Goal: Information Seeking & Learning: Learn about a topic

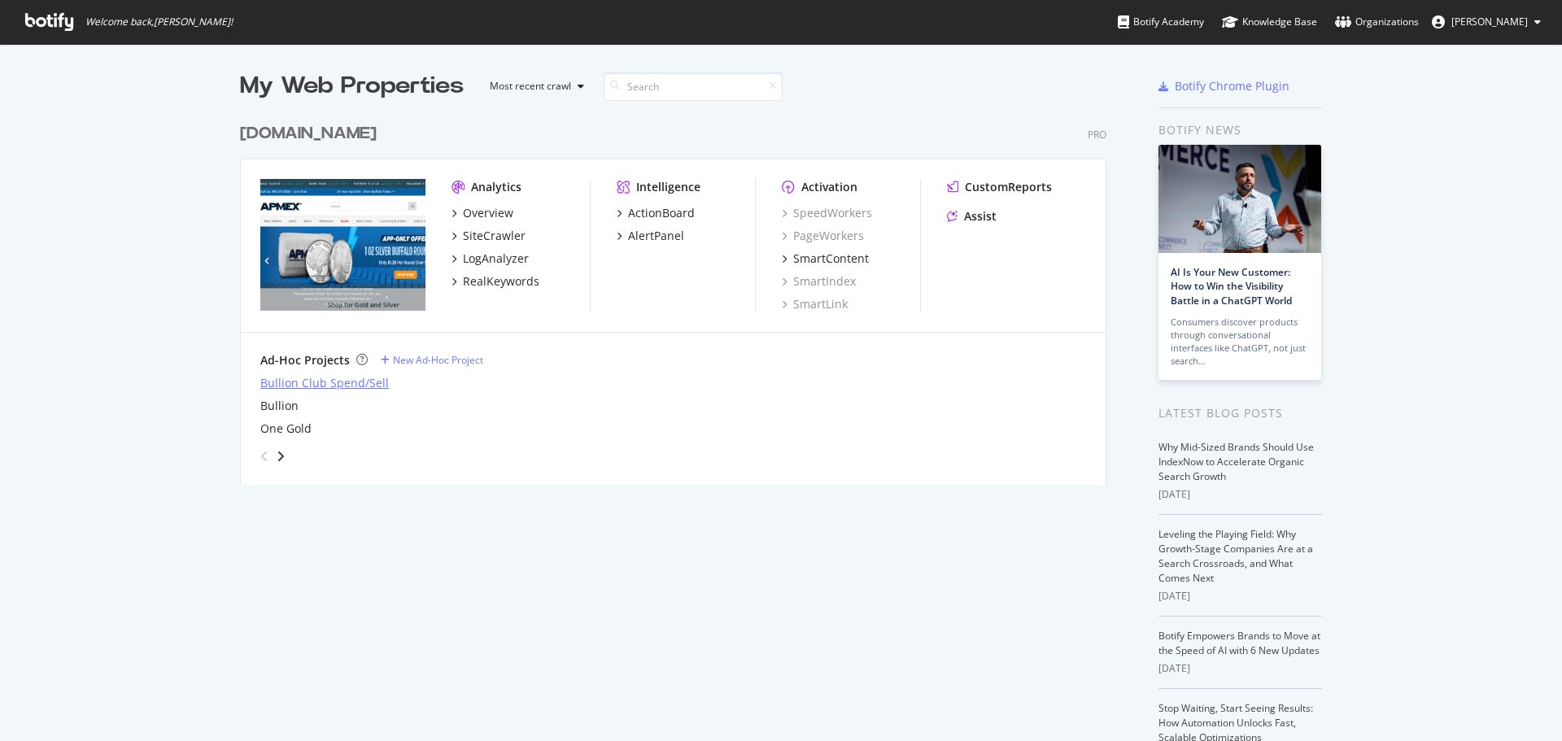
scroll to position [729, 1537]
click at [525, 281] on div "RealKeywords" at bounding box center [501, 281] width 76 height 16
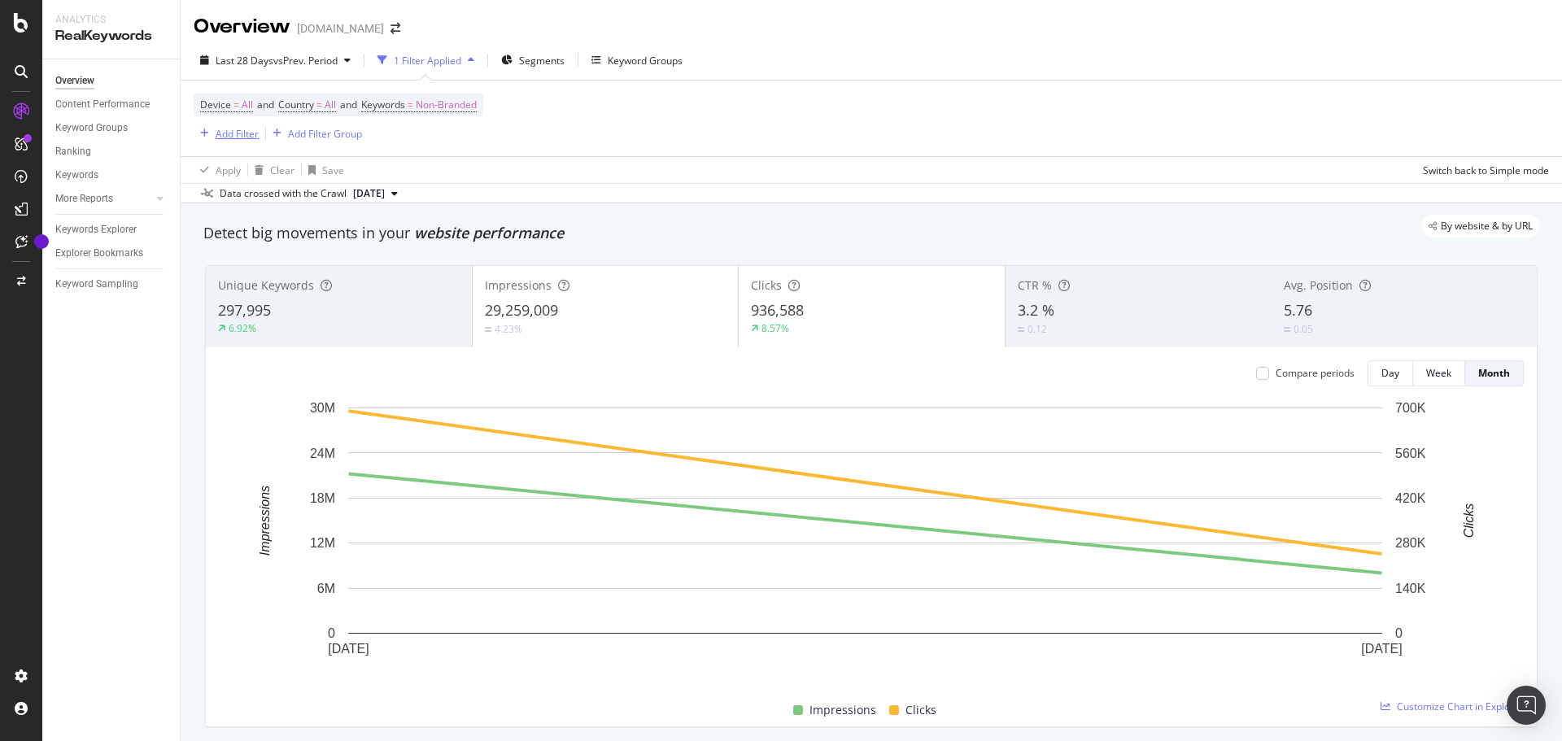
click at [237, 133] on div "Add Filter" at bounding box center [237, 134] width 43 height 14
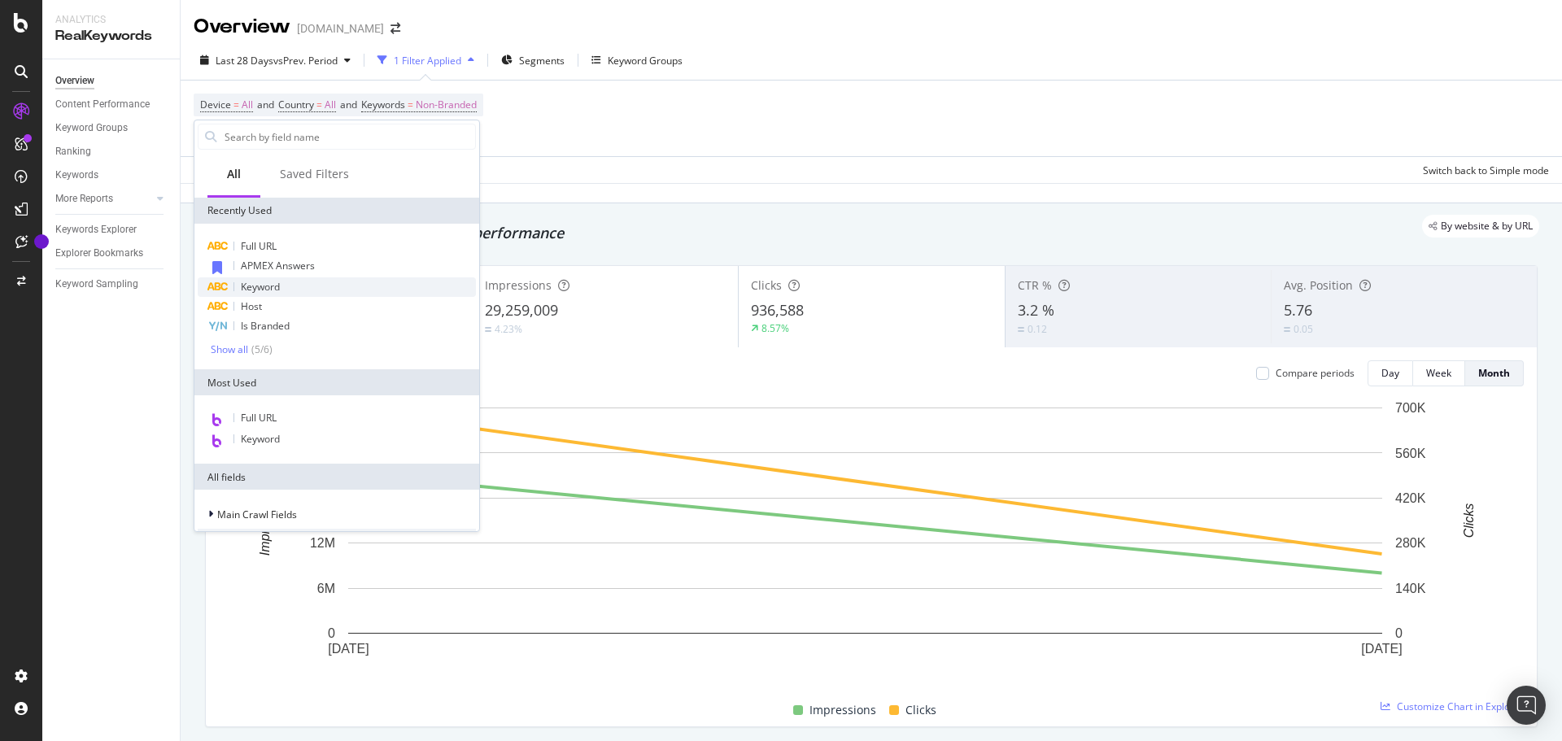
click at [269, 285] on span "Keyword" at bounding box center [260, 287] width 39 height 14
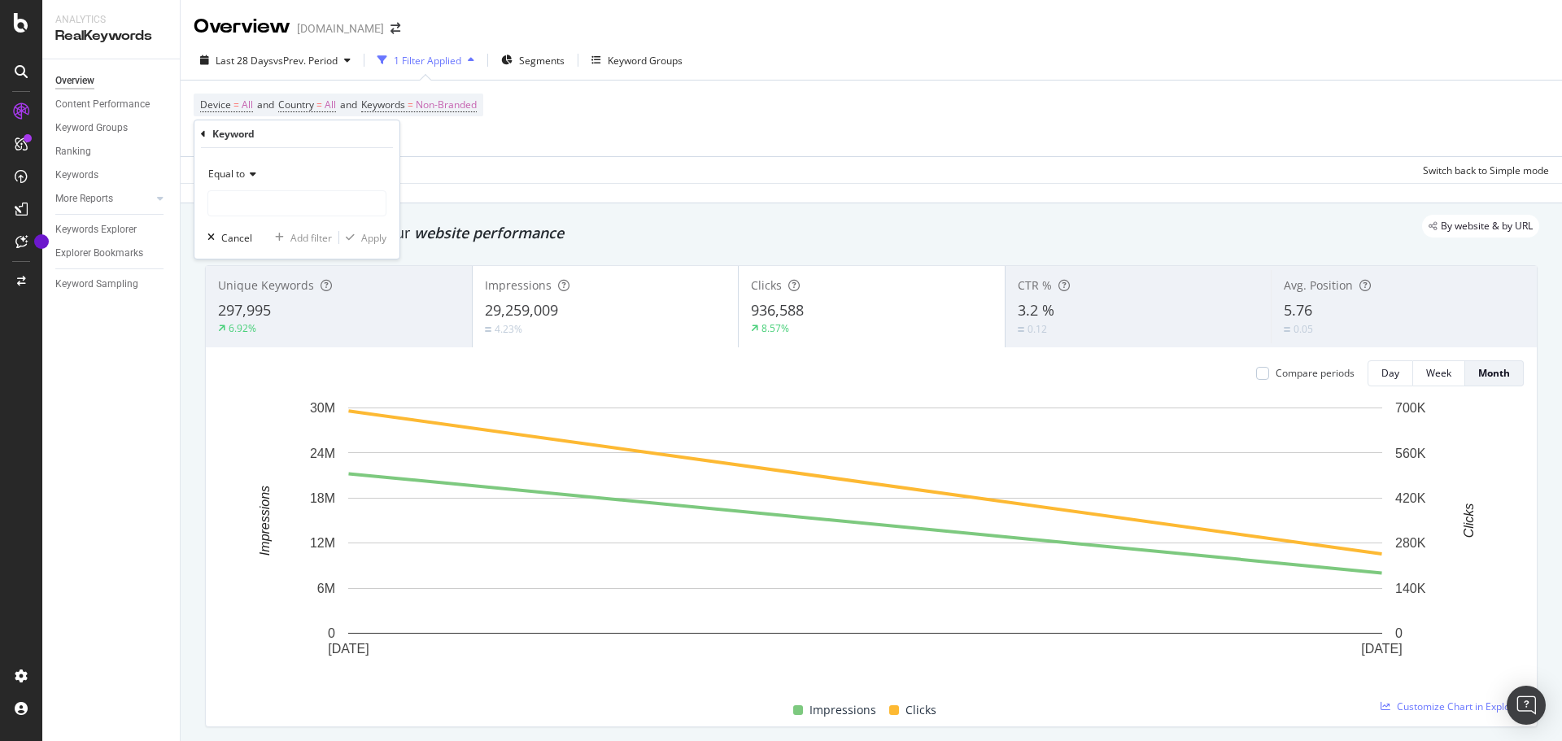
click at [247, 170] on icon at bounding box center [250, 174] width 11 height 10
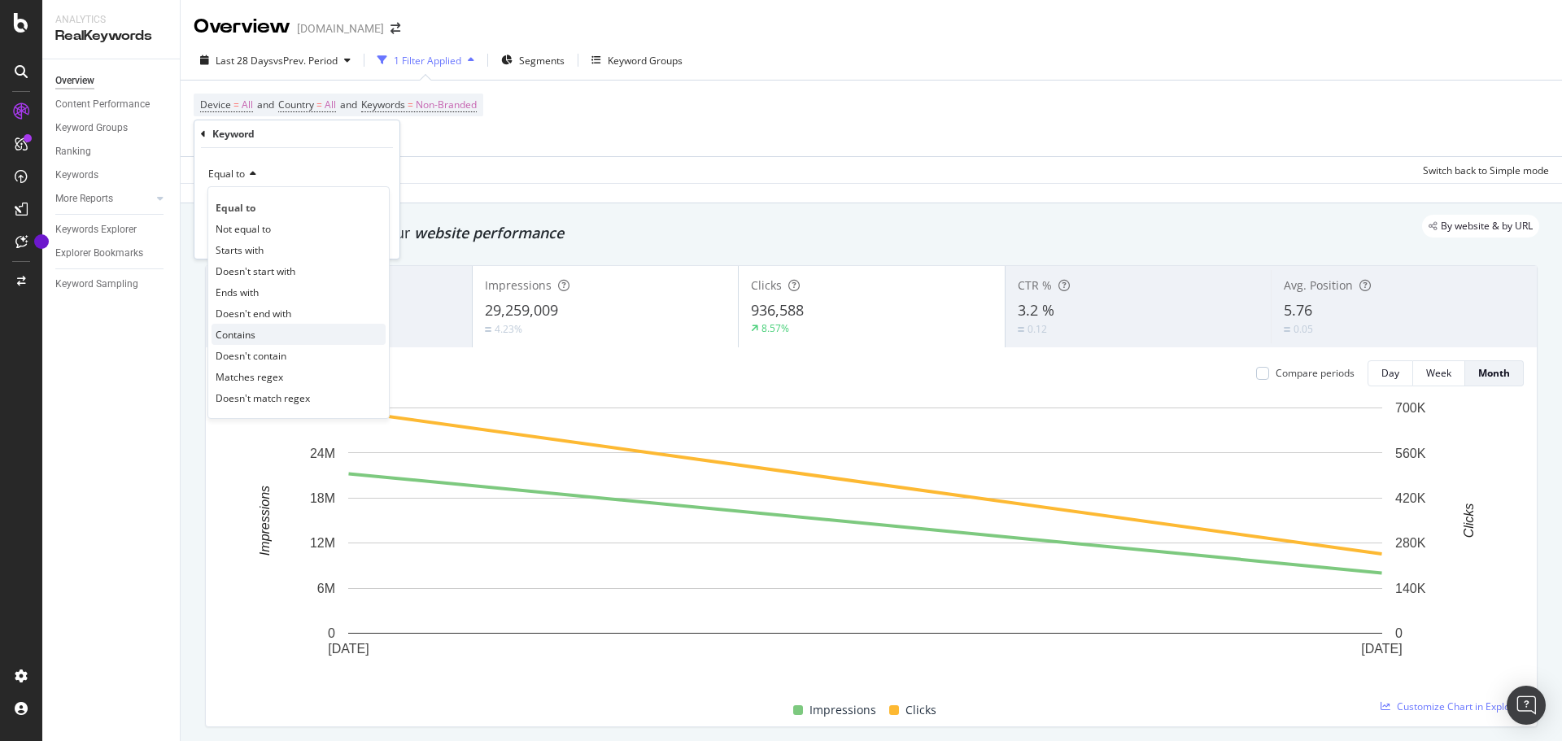
click at [240, 333] on span "Contains" at bounding box center [236, 335] width 40 height 14
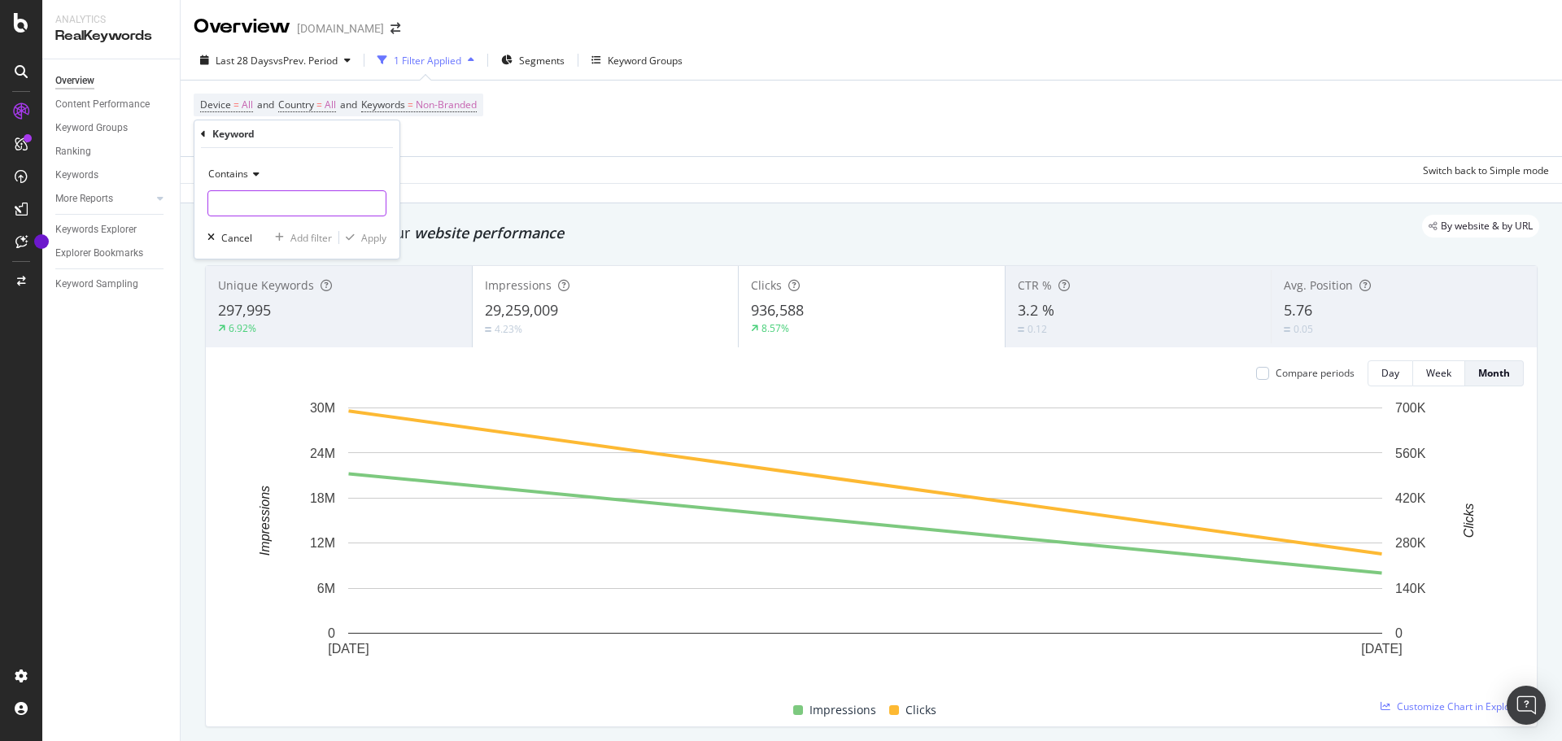
click at [237, 209] on input "text" at bounding box center [296, 203] width 177 height 26
type input "buy"
click at [374, 238] on div "Apply" at bounding box center [373, 238] width 25 height 14
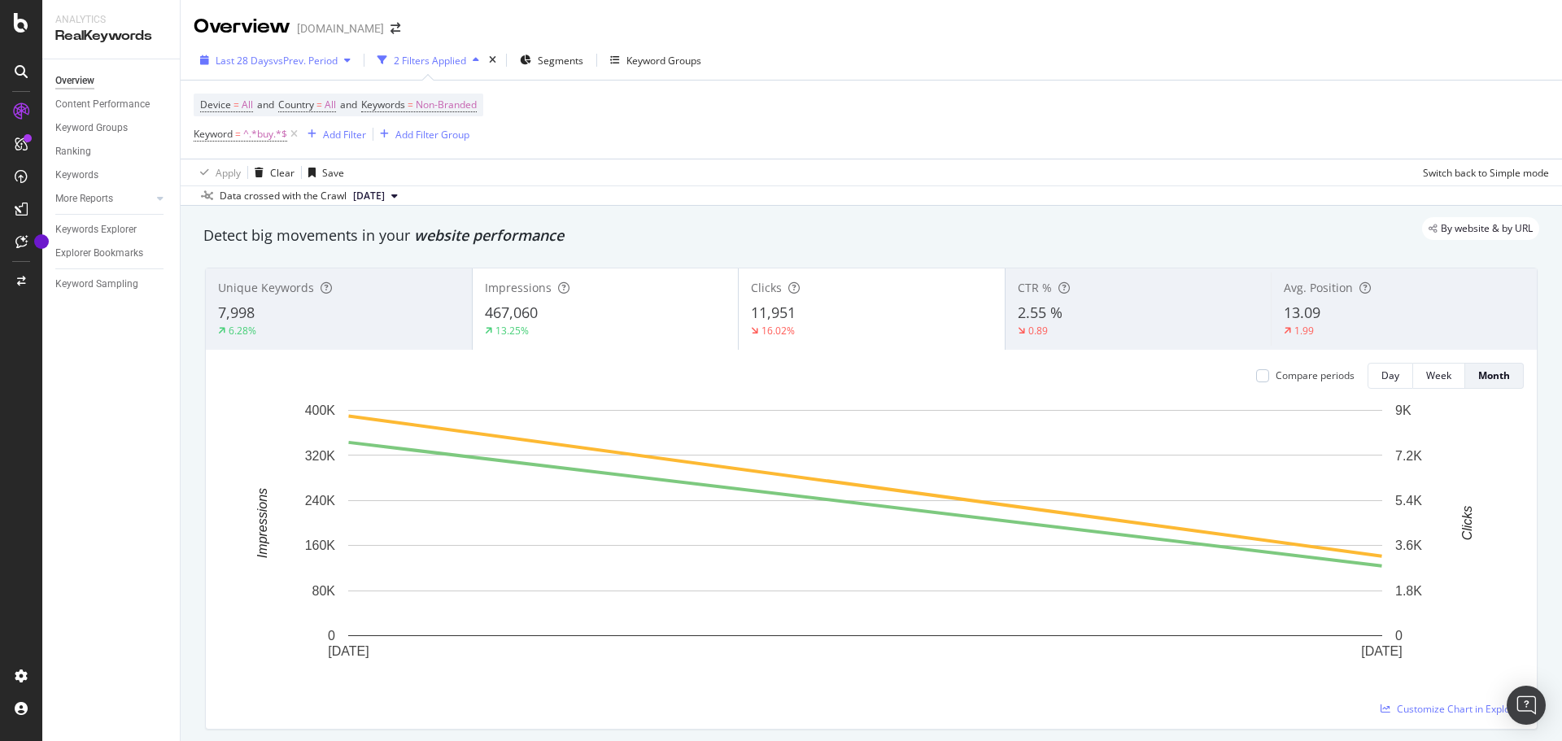
click at [299, 48] on div "Last 28 Days vs Prev. Period" at bounding box center [275, 60] width 163 height 24
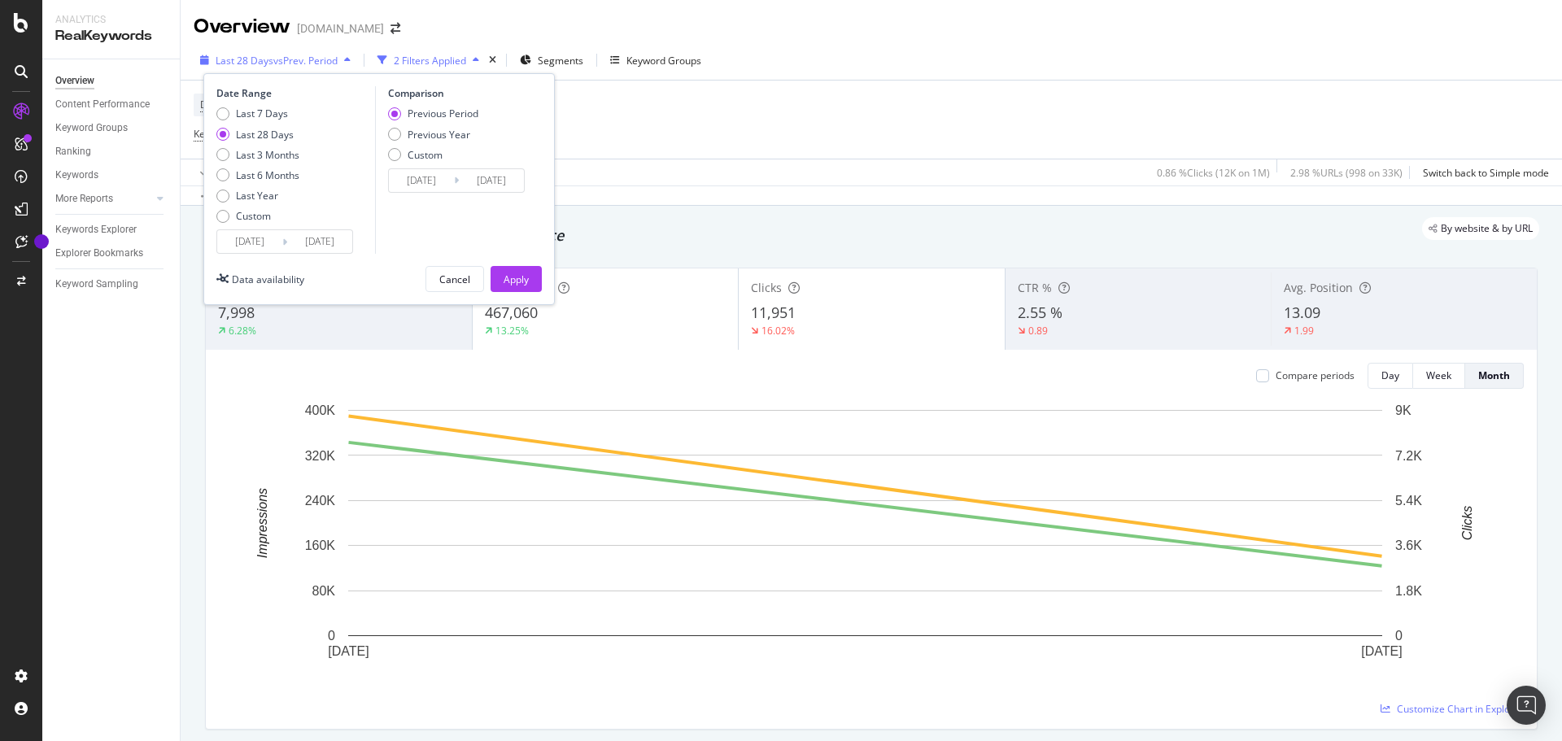
click at [303, 62] on span "vs Prev. Period" at bounding box center [305, 61] width 64 height 14
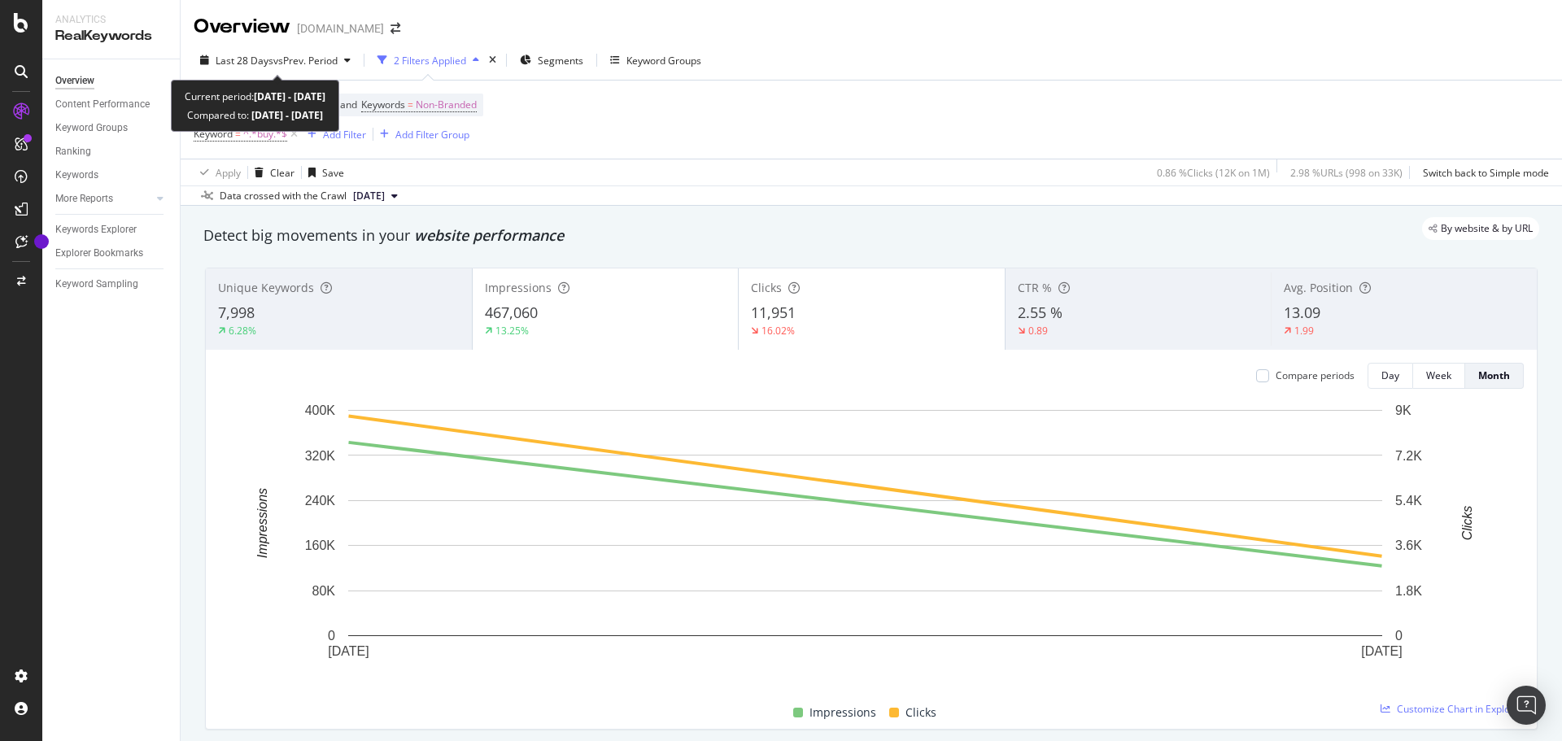
click at [303, 62] on span "vs Prev. Period" at bounding box center [305, 61] width 64 height 14
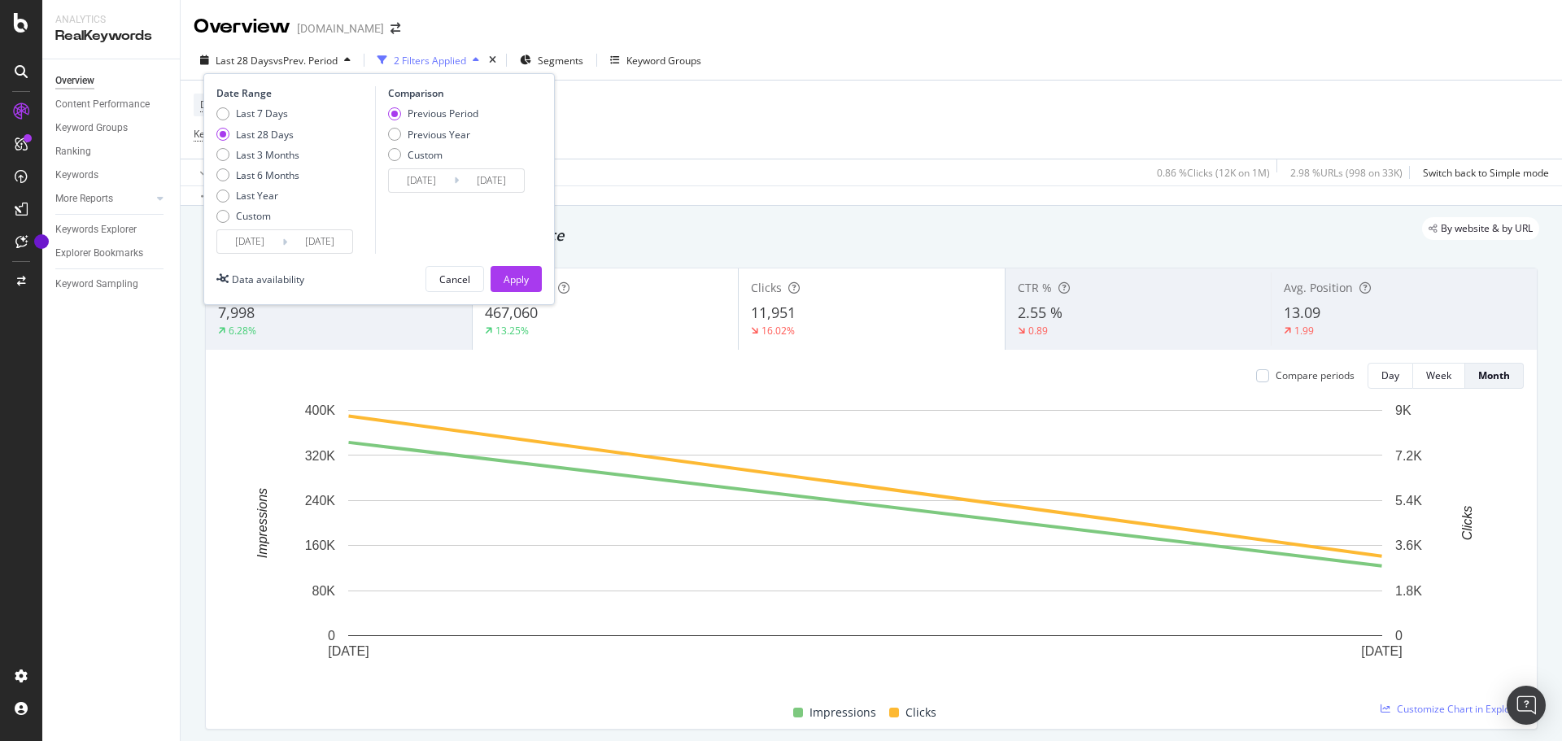
click at [258, 246] on input "[DATE]" at bounding box center [249, 241] width 65 height 23
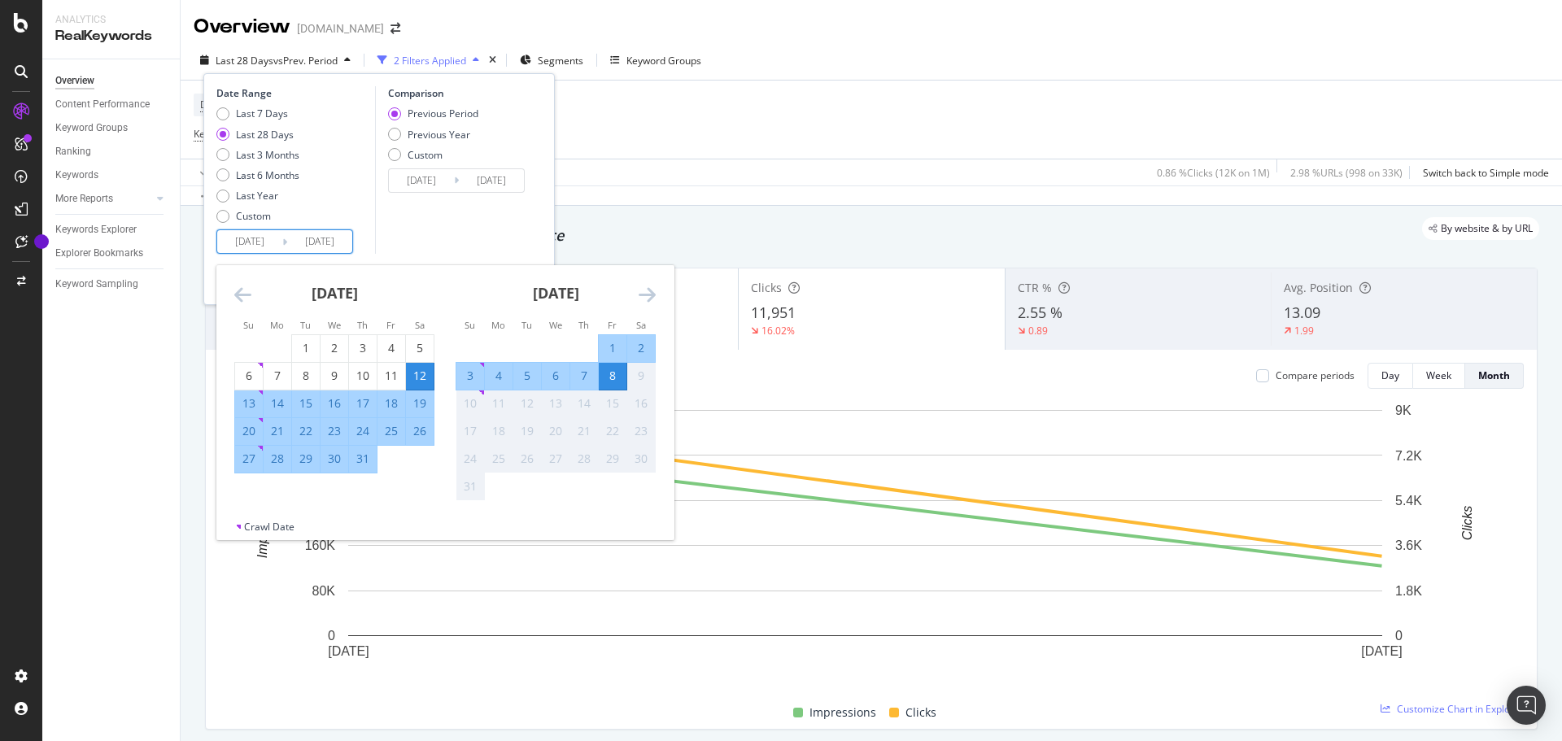
click at [246, 299] on icon "Move backward to switch to the previous month." at bounding box center [242, 295] width 17 height 20
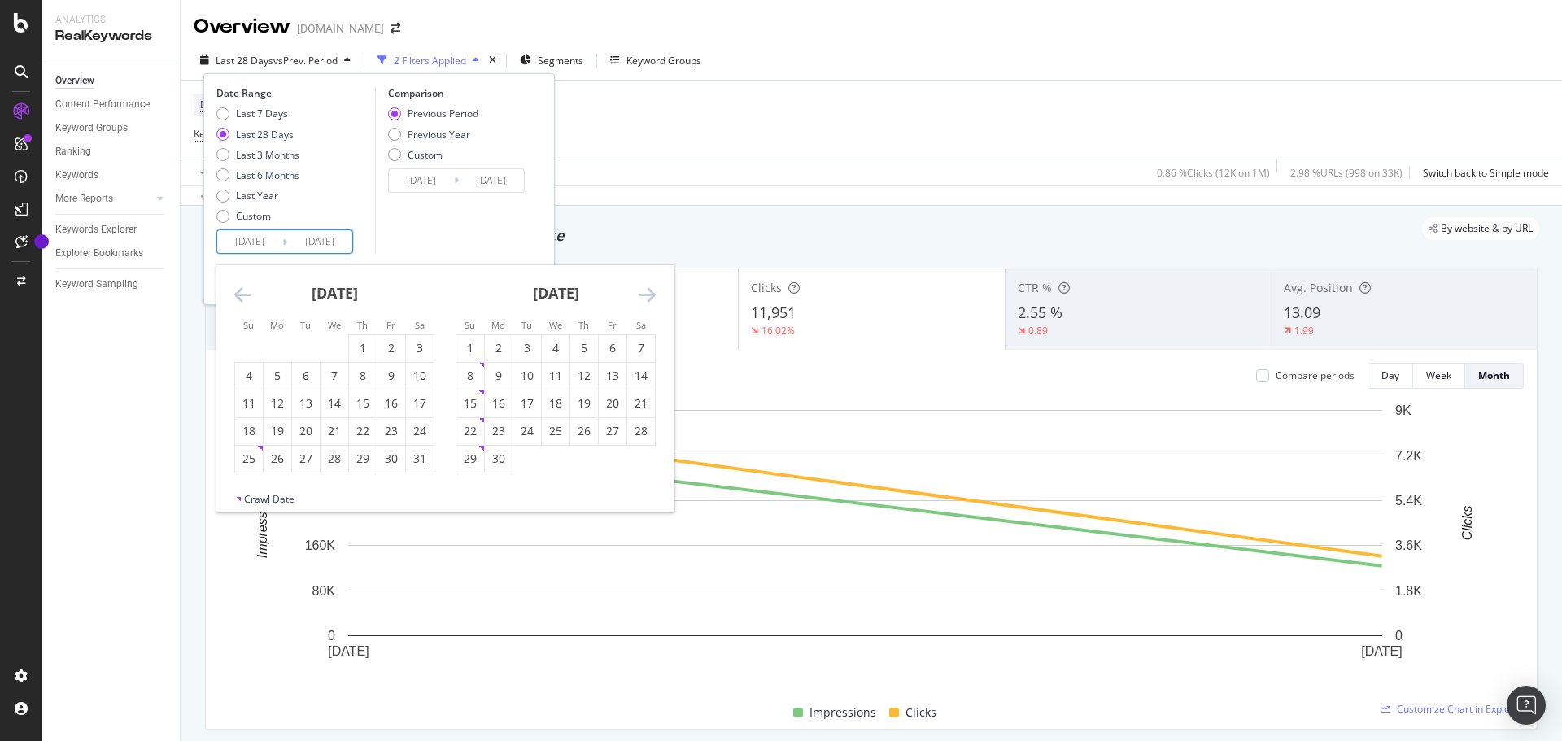
click at [246, 299] on icon "Move backward to switch to the previous month." at bounding box center [242, 295] width 17 height 20
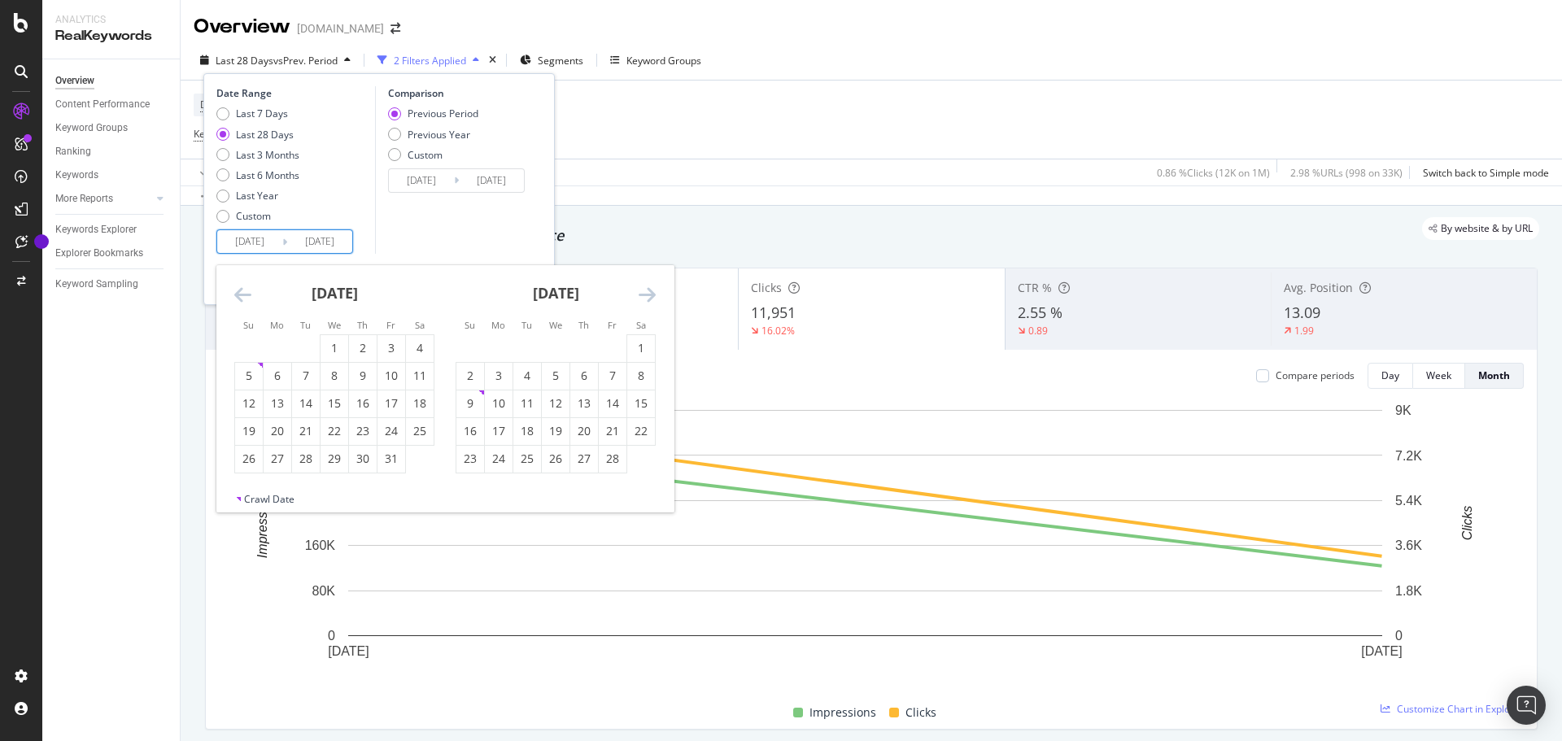
click at [246, 299] on icon "Move backward to switch to the previous month." at bounding box center [242, 295] width 17 height 20
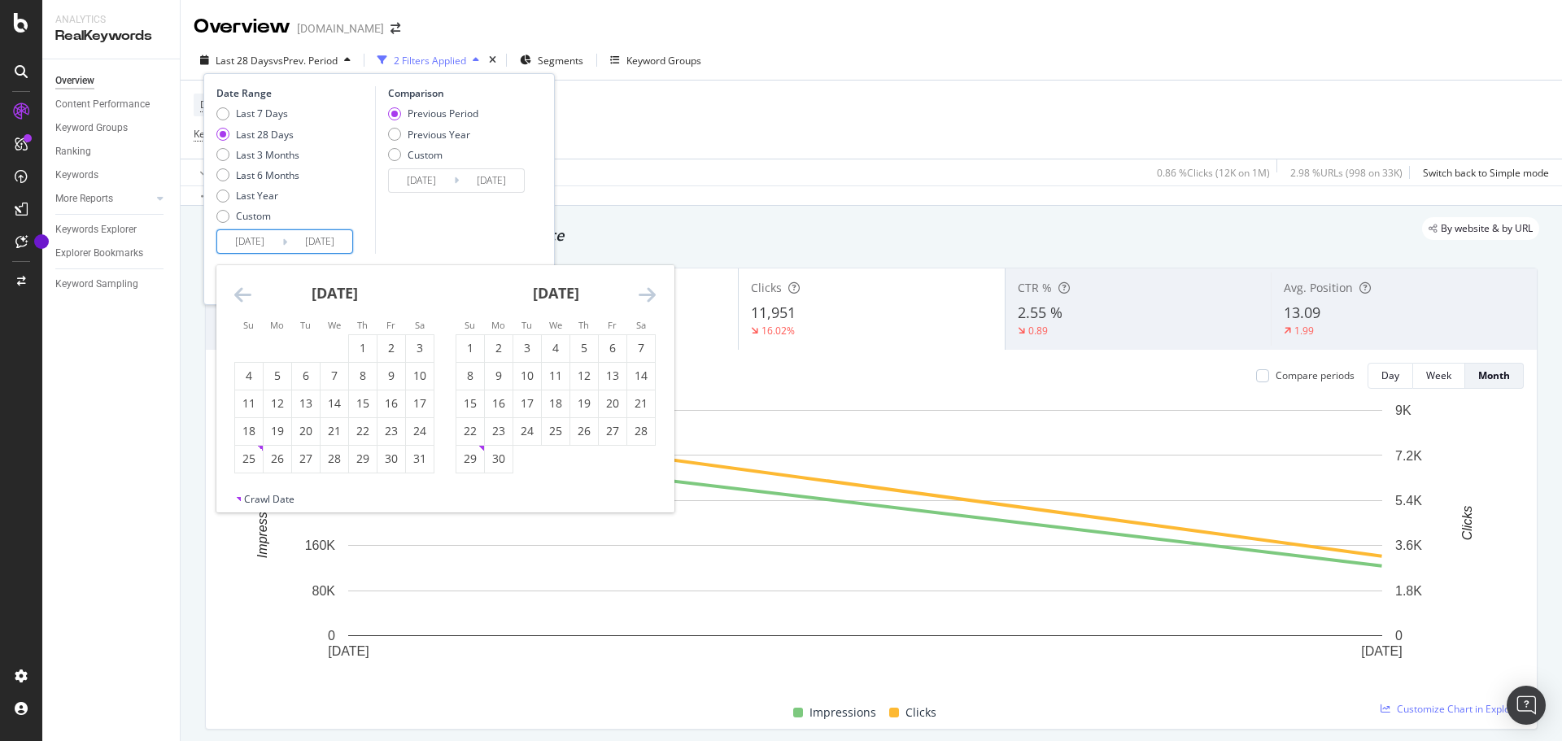
click at [246, 299] on icon "Move backward to switch to the previous month." at bounding box center [242, 295] width 17 height 20
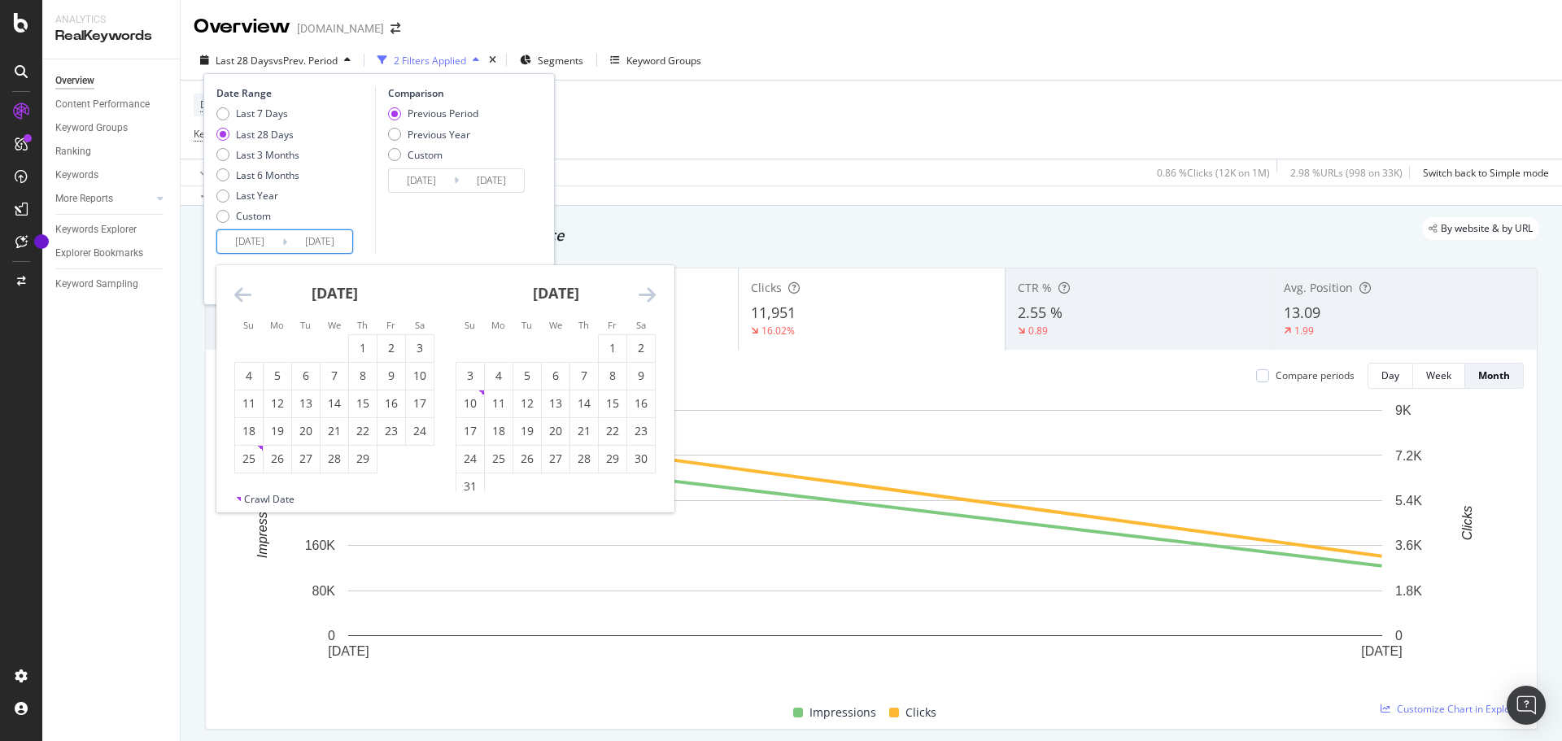
click at [246, 299] on icon "Move backward to switch to the previous month." at bounding box center [242, 295] width 17 height 20
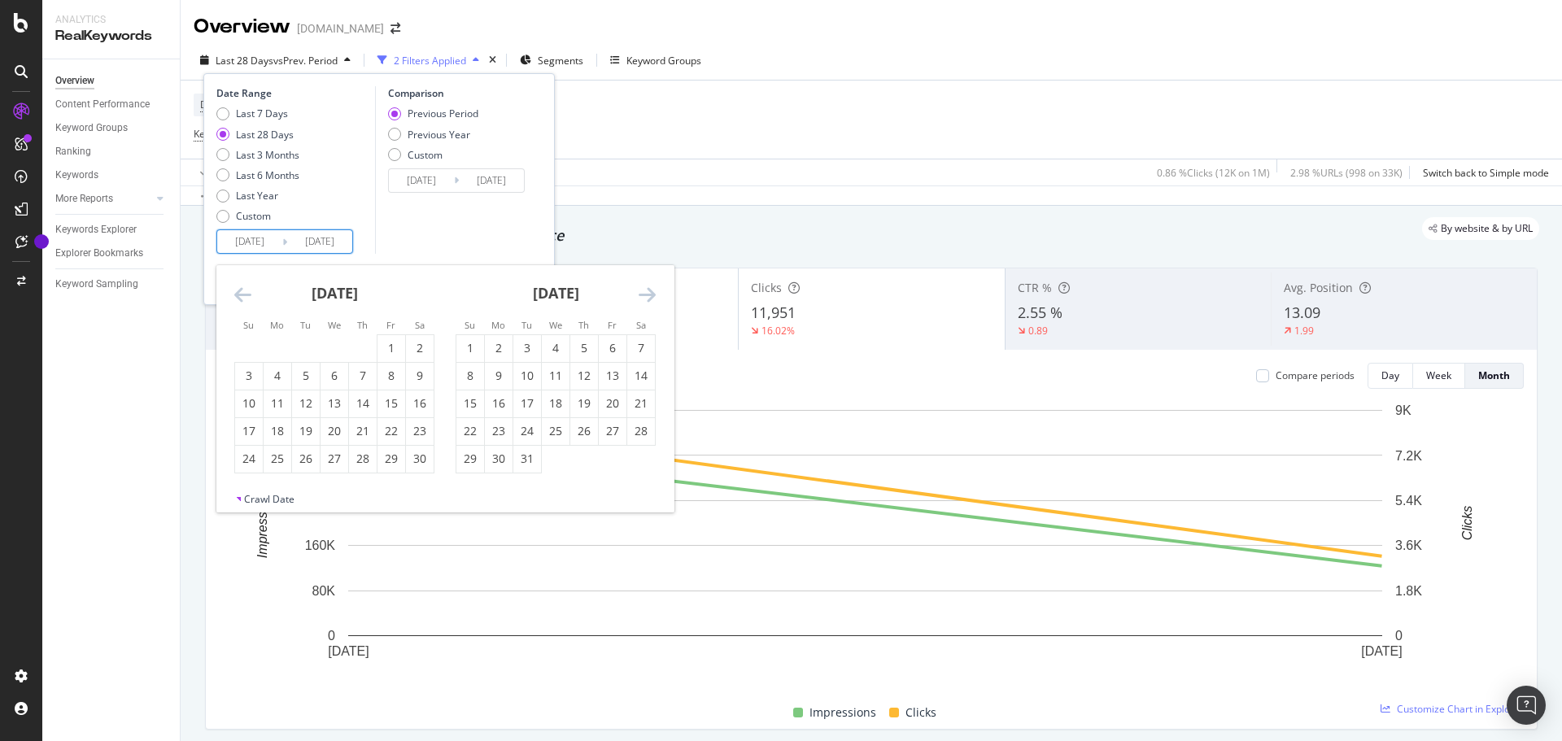
click at [246, 299] on icon "Move backward to switch to the previous month." at bounding box center [242, 295] width 17 height 20
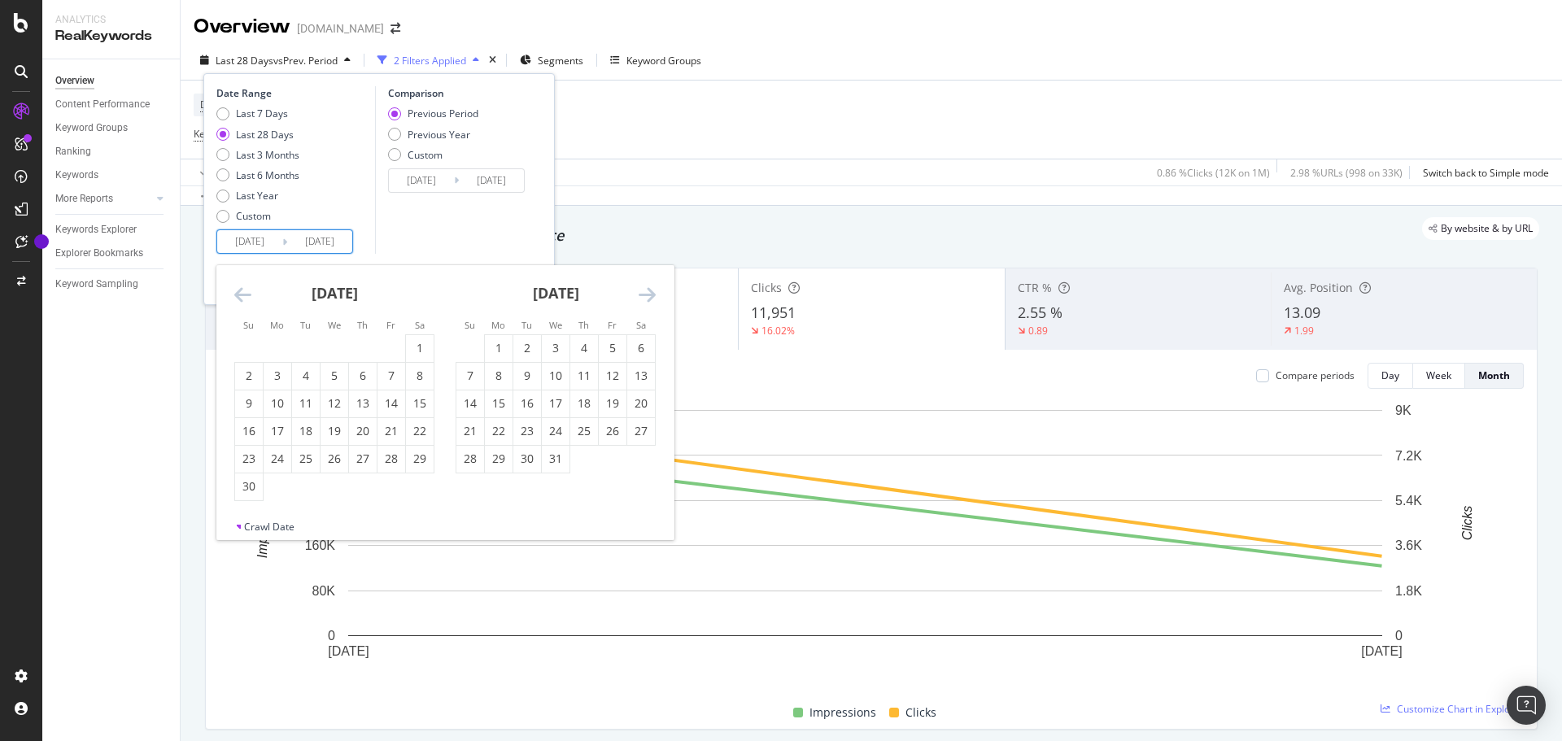
click at [246, 299] on icon "Move backward to switch to the previous month." at bounding box center [242, 295] width 17 height 20
click at [250, 349] on div "1" at bounding box center [249, 348] width 28 height 16
type input "[DATE]"
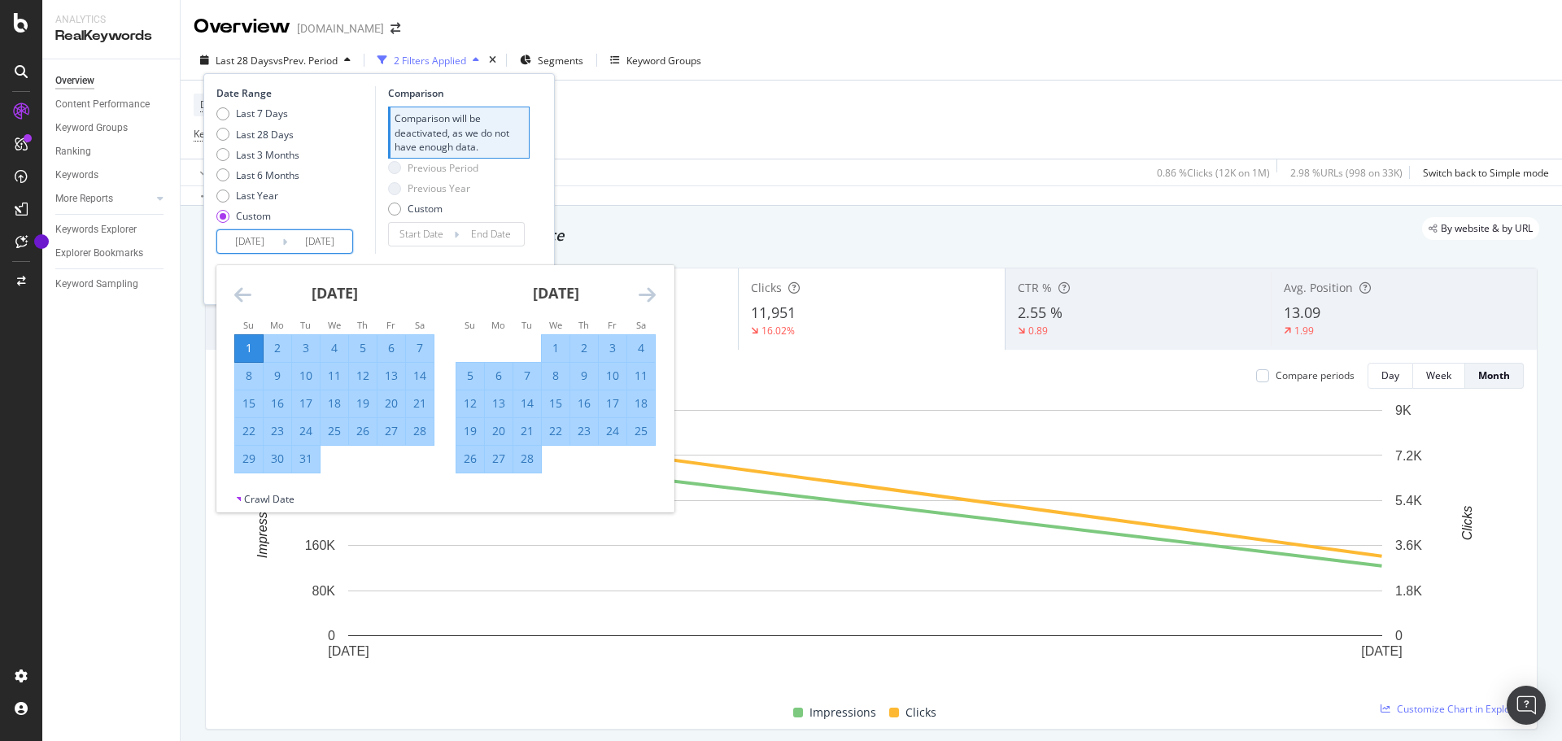
click at [650, 296] on icon "Move forward to switch to the next month." at bounding box center [646, 295] width 17 height 20
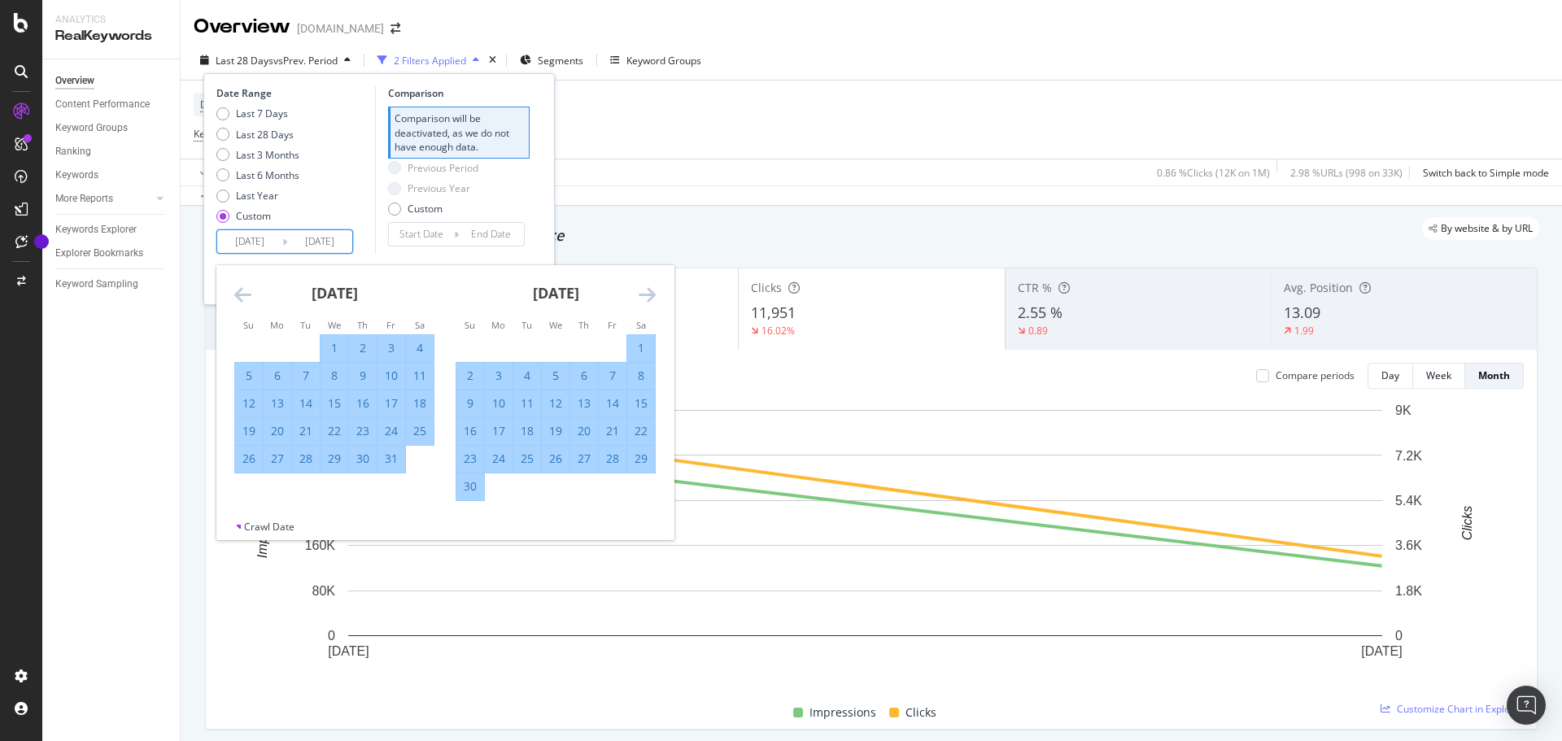
click at [650, 296] on icon "Move forward to switch to the next month." at bounding box center [646, 295] width 17 height 20
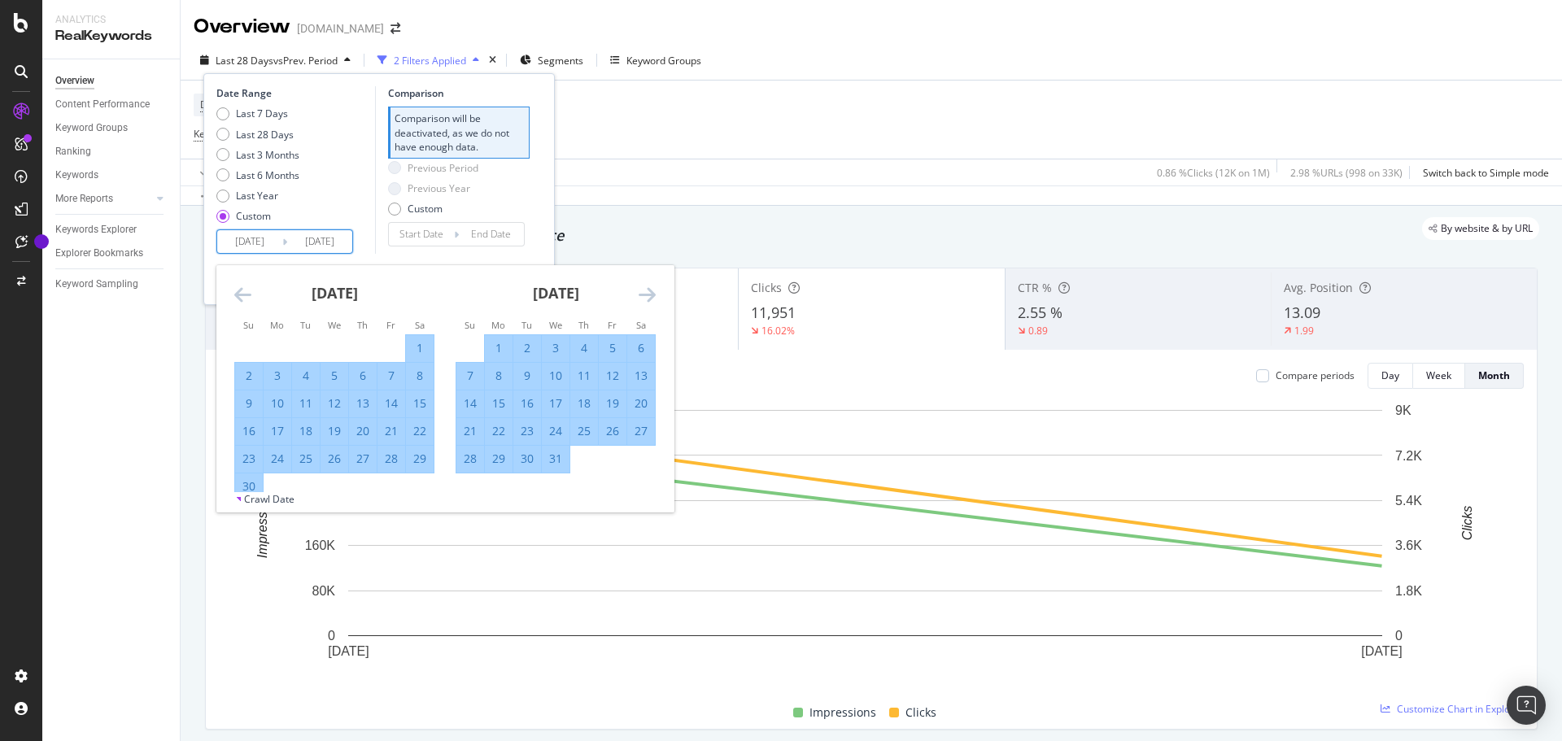
click at [650, 296] on icon "Move forward to switch to the next month." at bounding box center [646, 295] width 17 height 20
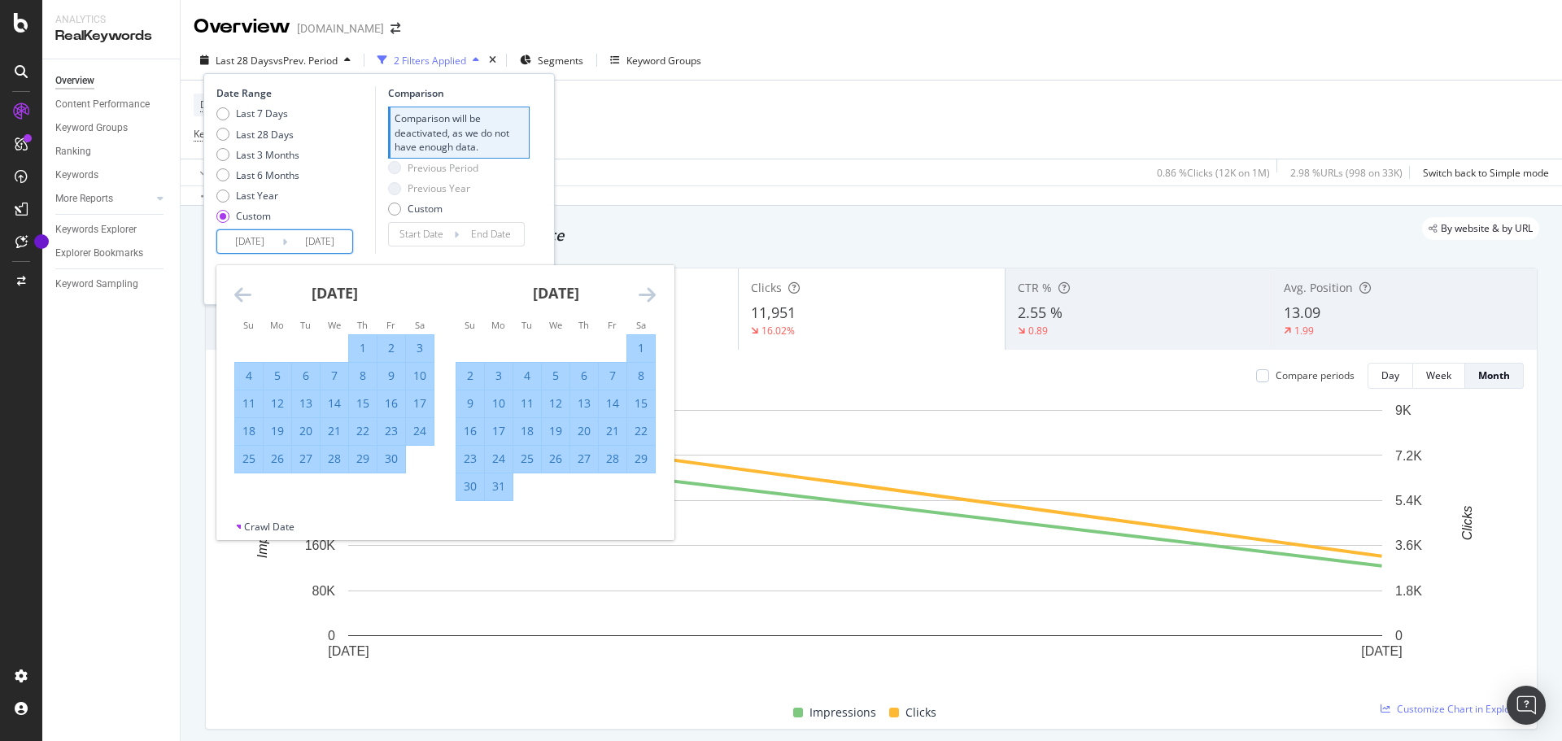
click at [650, 296] on icon "Move forward to switch to the next month." at bounding box center [646, 295] width 17 height 20
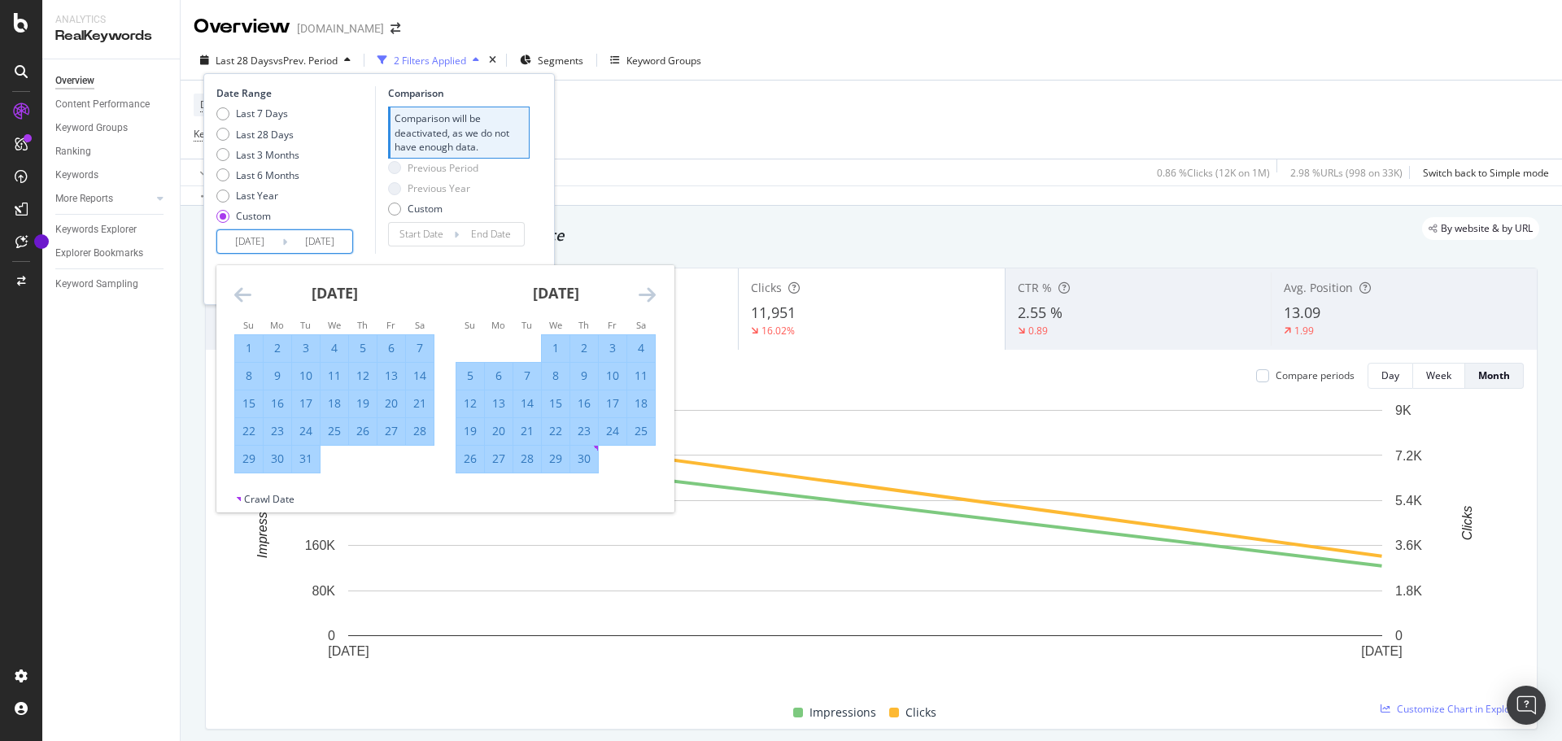
click at [650, 296] on icon "Move forward to switch to the next month." at bounding box center [646, 295] width 17 height 20
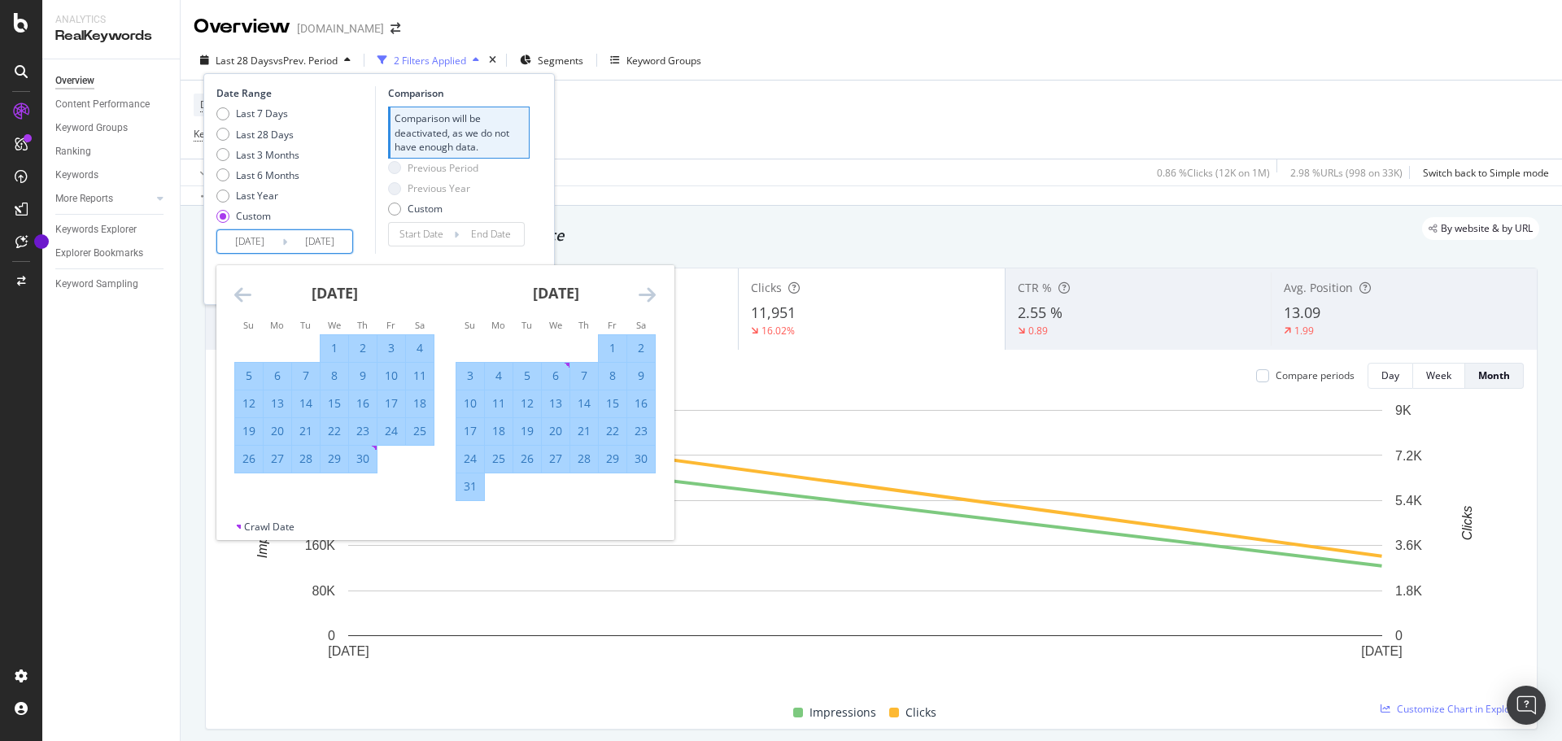
click at [650, 296] on icon "Move forward to switch to the next month." at bounding box center [646, 295] width 17 height 20
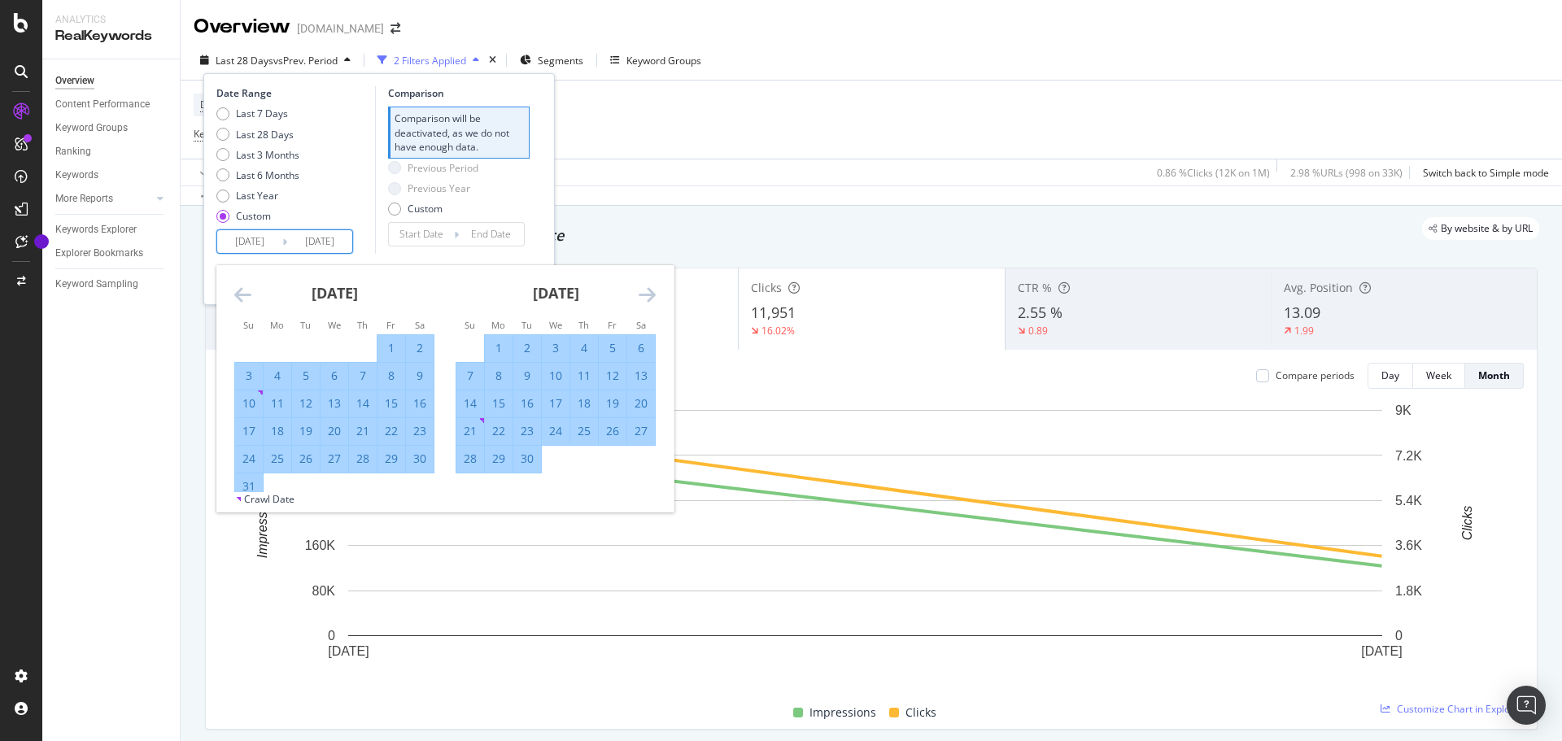
click at [650, 296] on icon "Move forward to switch to the next month." at bounding box center [646, 295] width 17 height 20
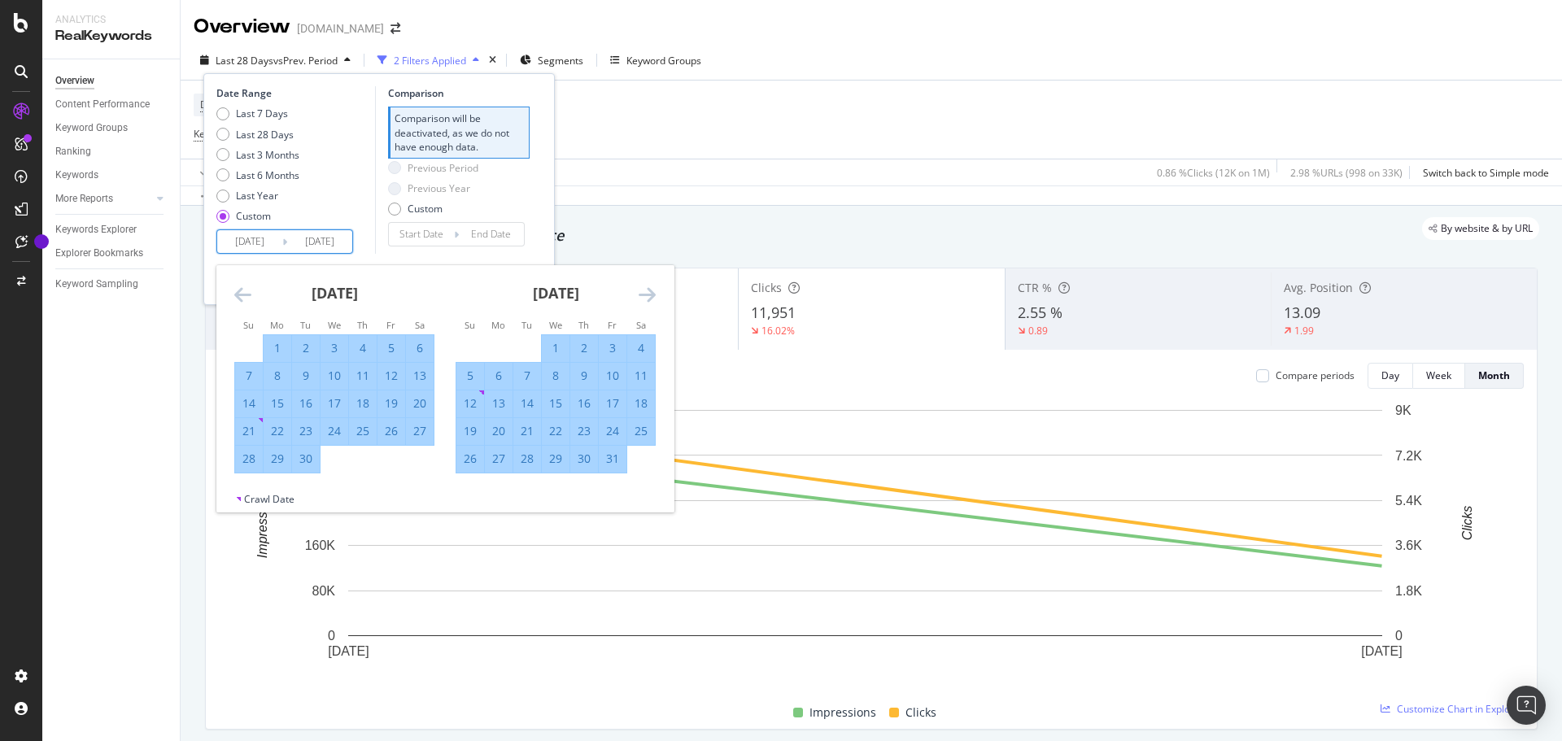
click at [650, 296] on icon "Move forward to switch to the next month." at bounding box center [646, 295] width 17 height 20
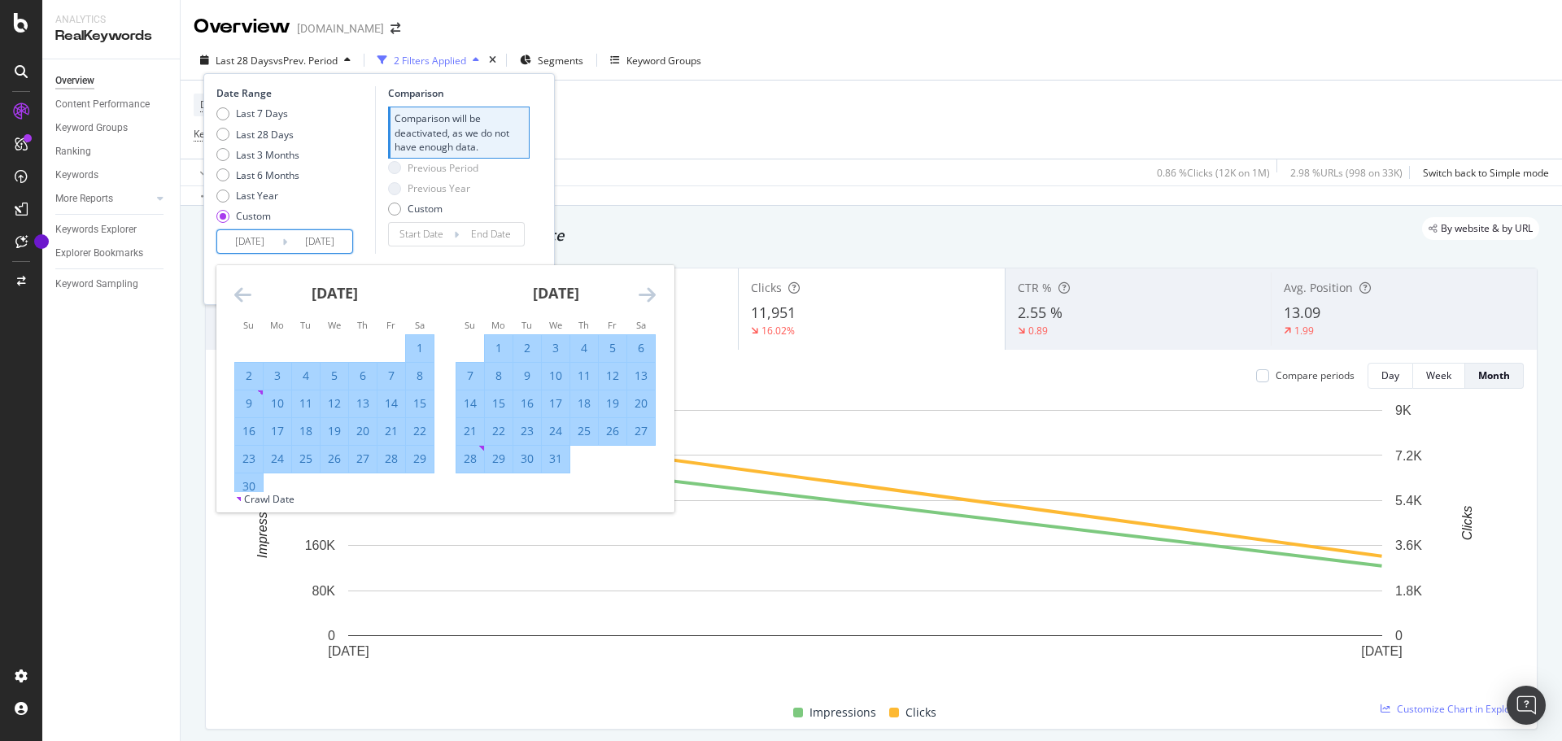
click at [650, 296] on icon "Move forward to switch to the next month." at bounding box center [646, 295] width 17 height 20
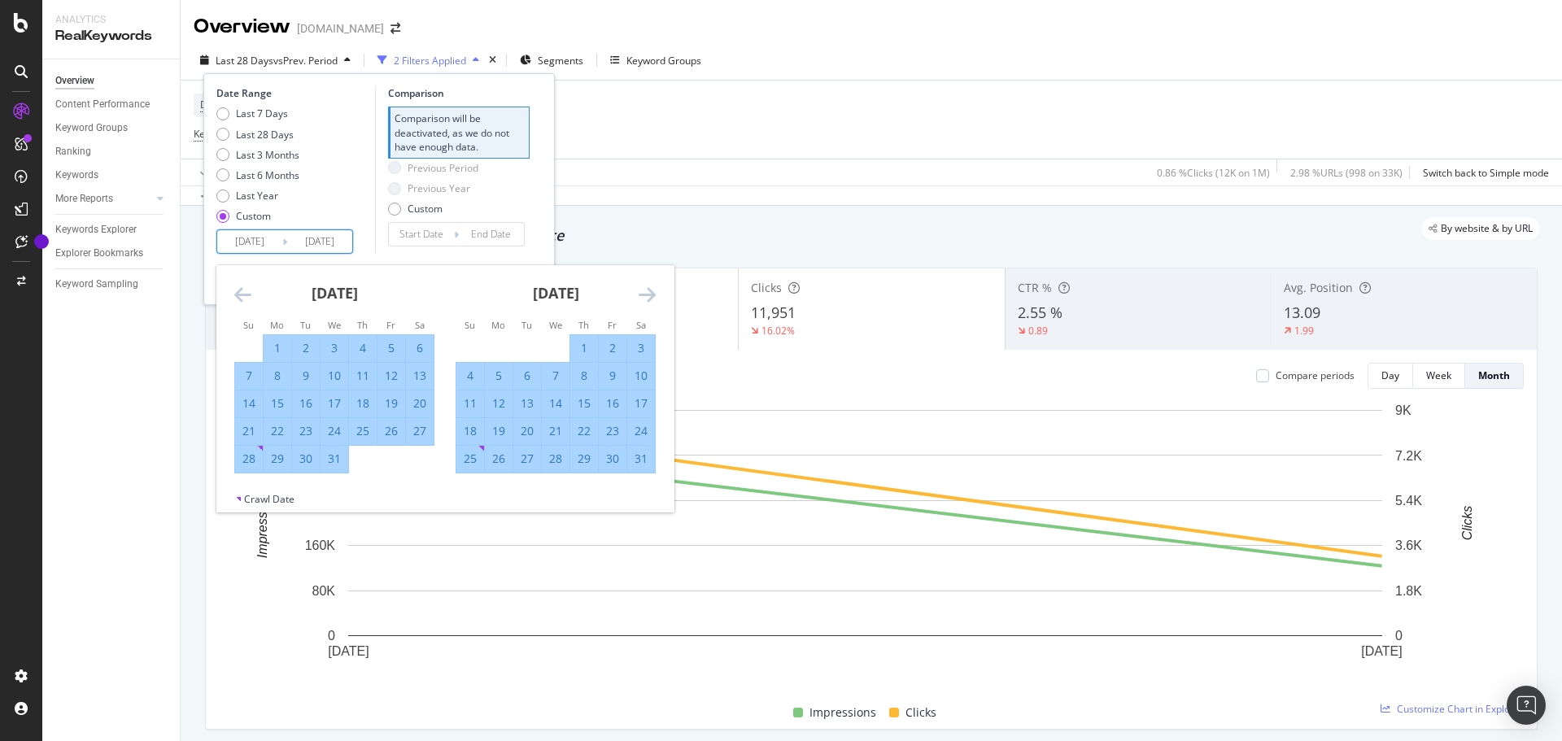
click at [650, 296] on icon "Move forward to switch to the next month." at bounding box center [646, 295] width 17 height 20
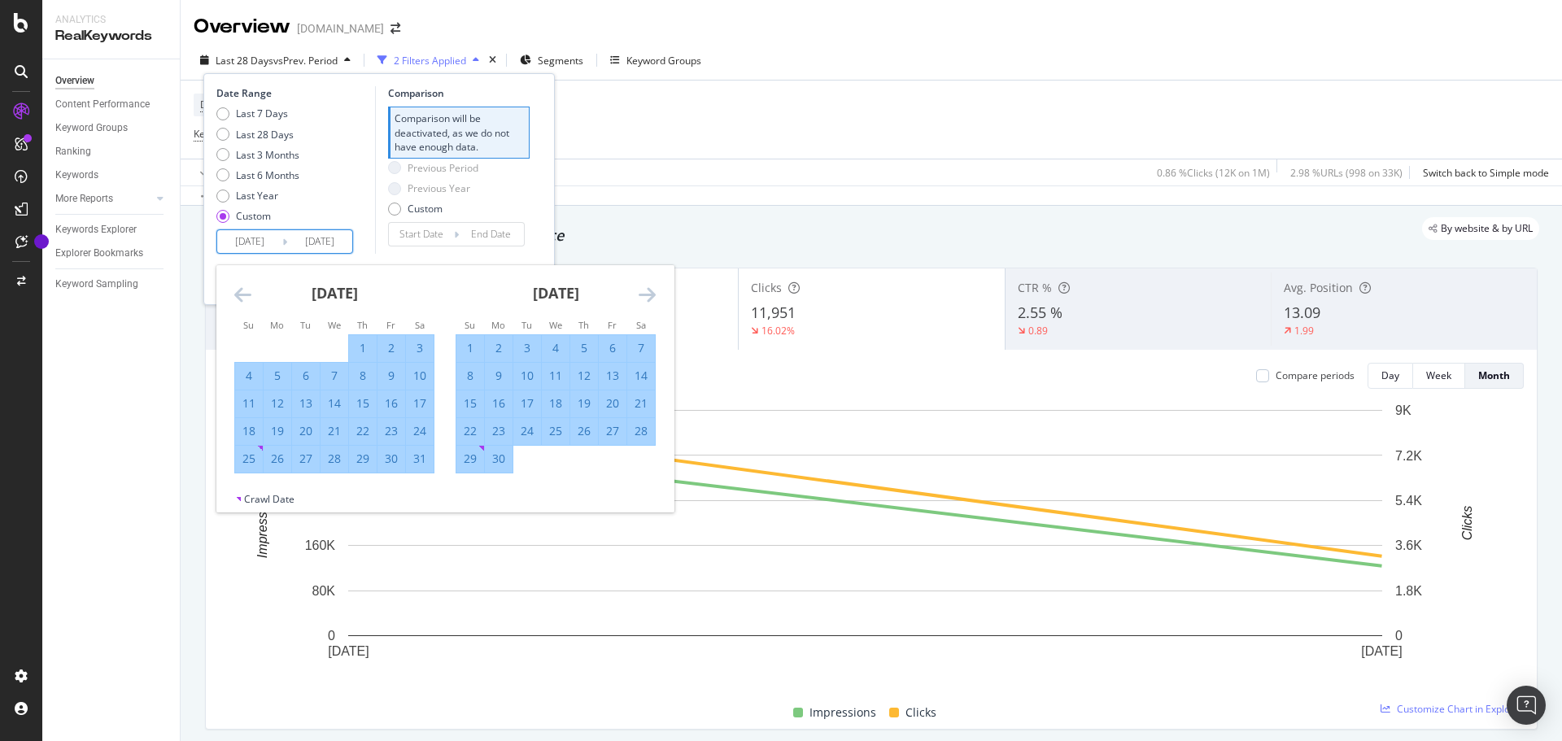
click at [650, 296] on icon "Move forward to switch to the next month." at bounding box center [646, 295] width 17 height 20
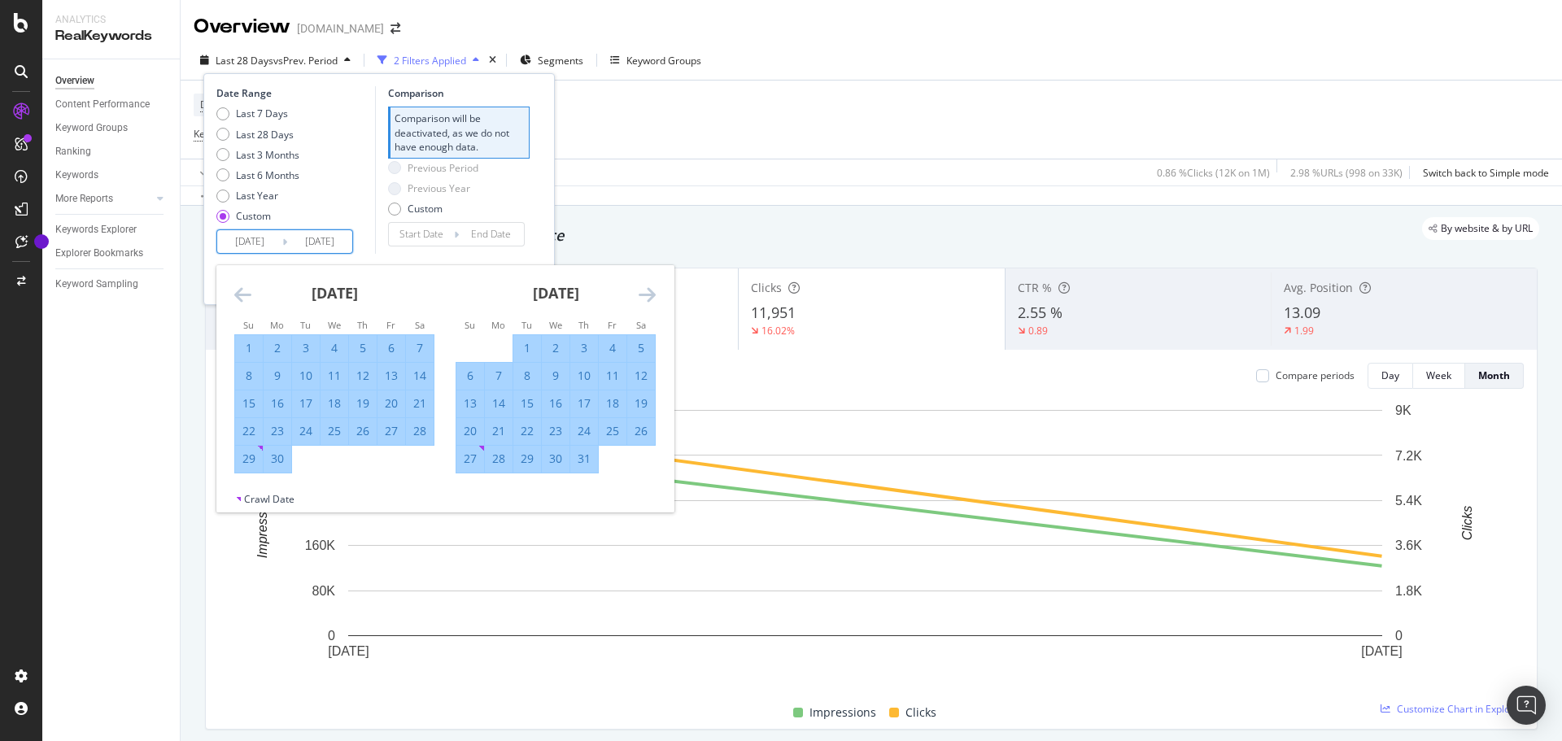
click at [650, 296] on icon "Move forward to switch to the next month." at bounding box center [646, 295] width 17 height 20
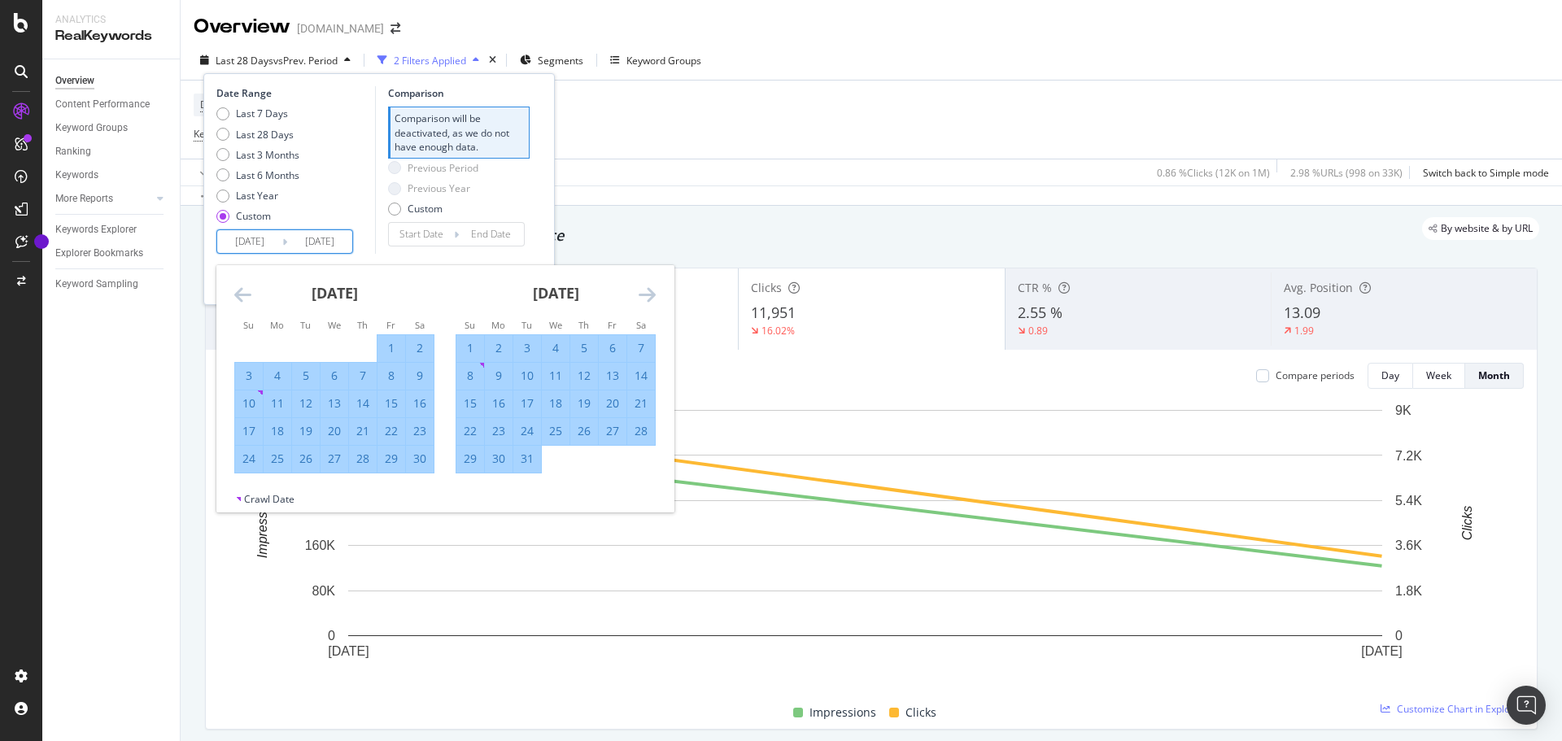
click at [650, 296] on icon "Move forward to switch to the next month." at bounding box center [646, 295] width 17 height 20
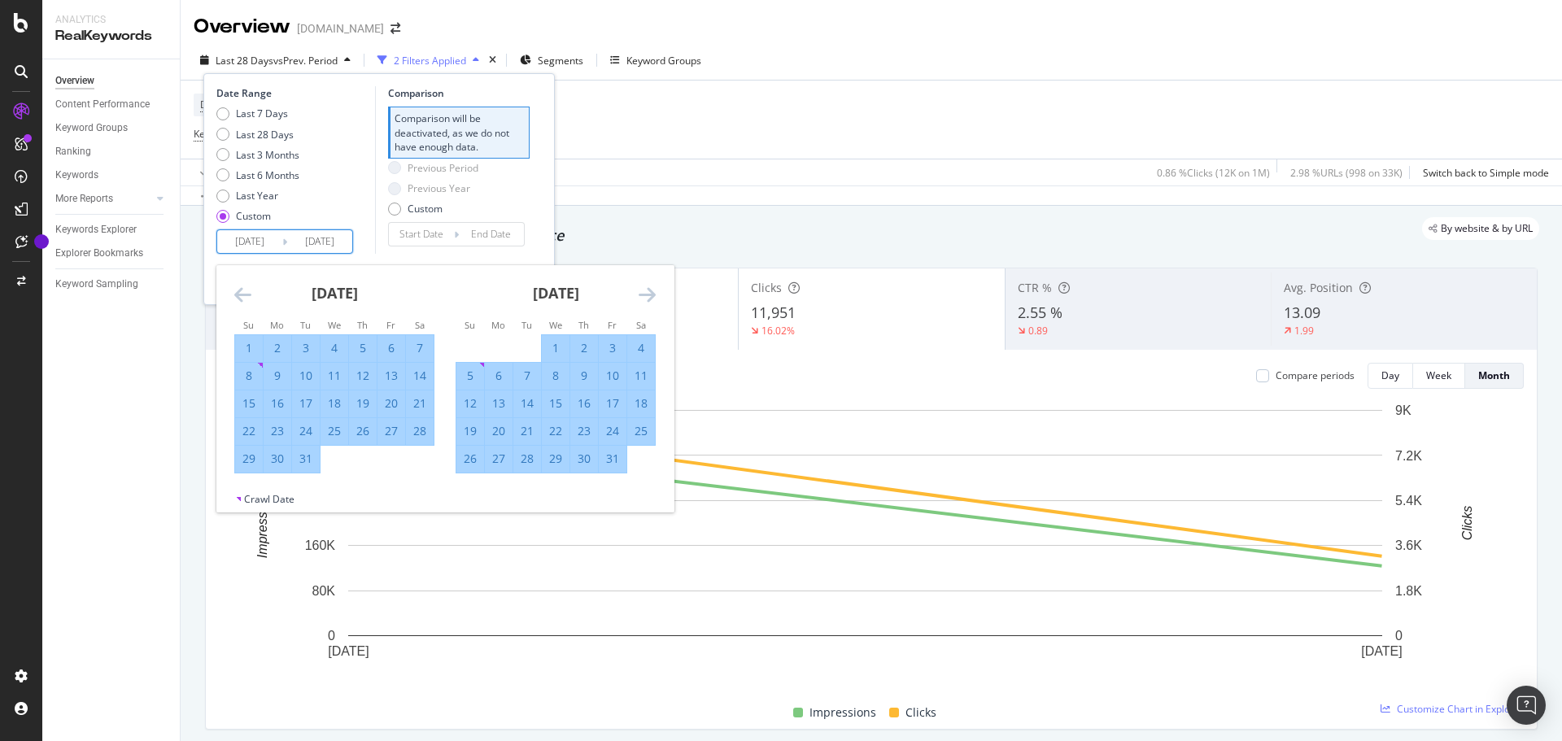
click at [650, 296] on icon "Move forward to switch to the next month." at bounding box center [646, 295] width 17 height 20
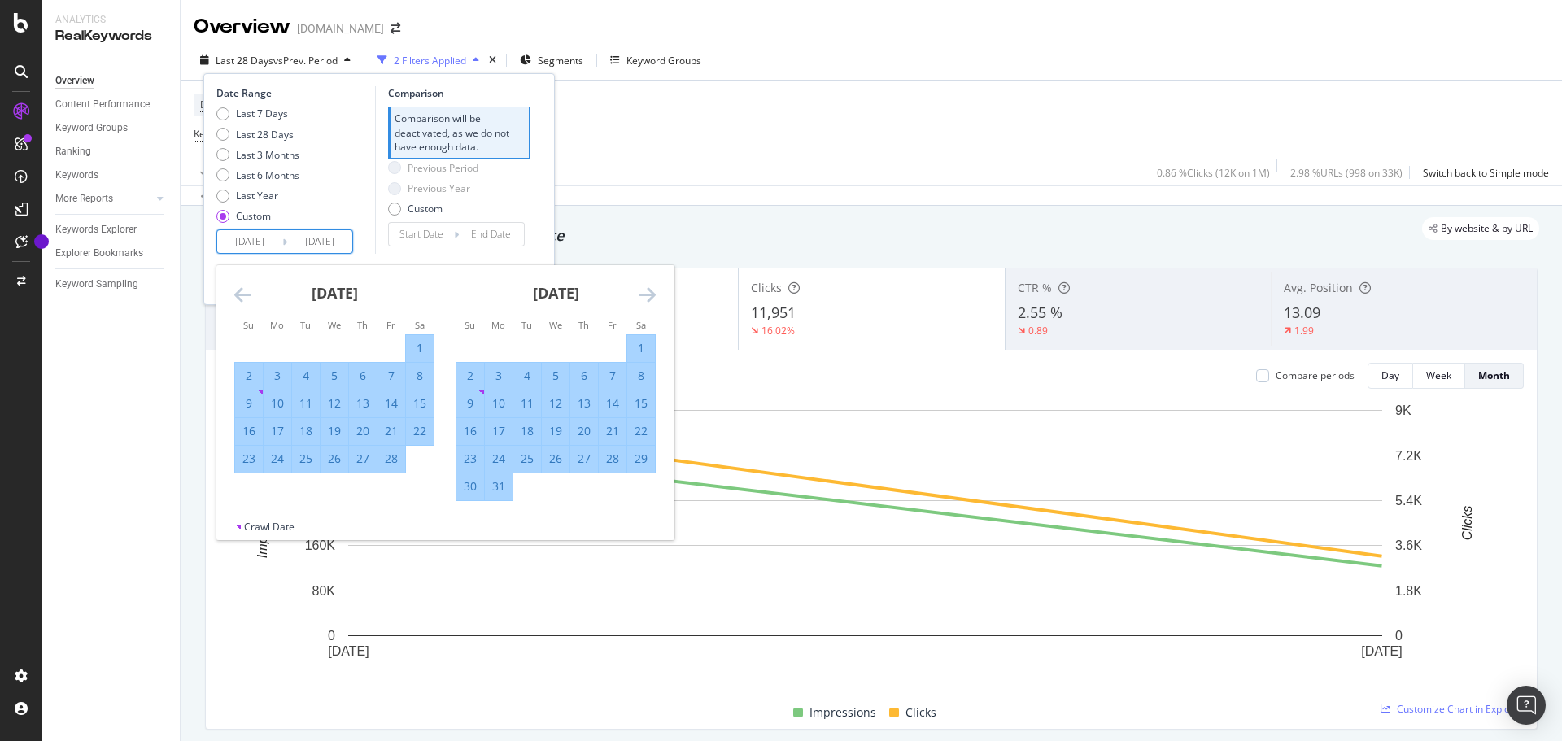
click at [650, 296] on icon "Move forward to switch to the next month." at bounding box center [646, 295] width 17 height 20
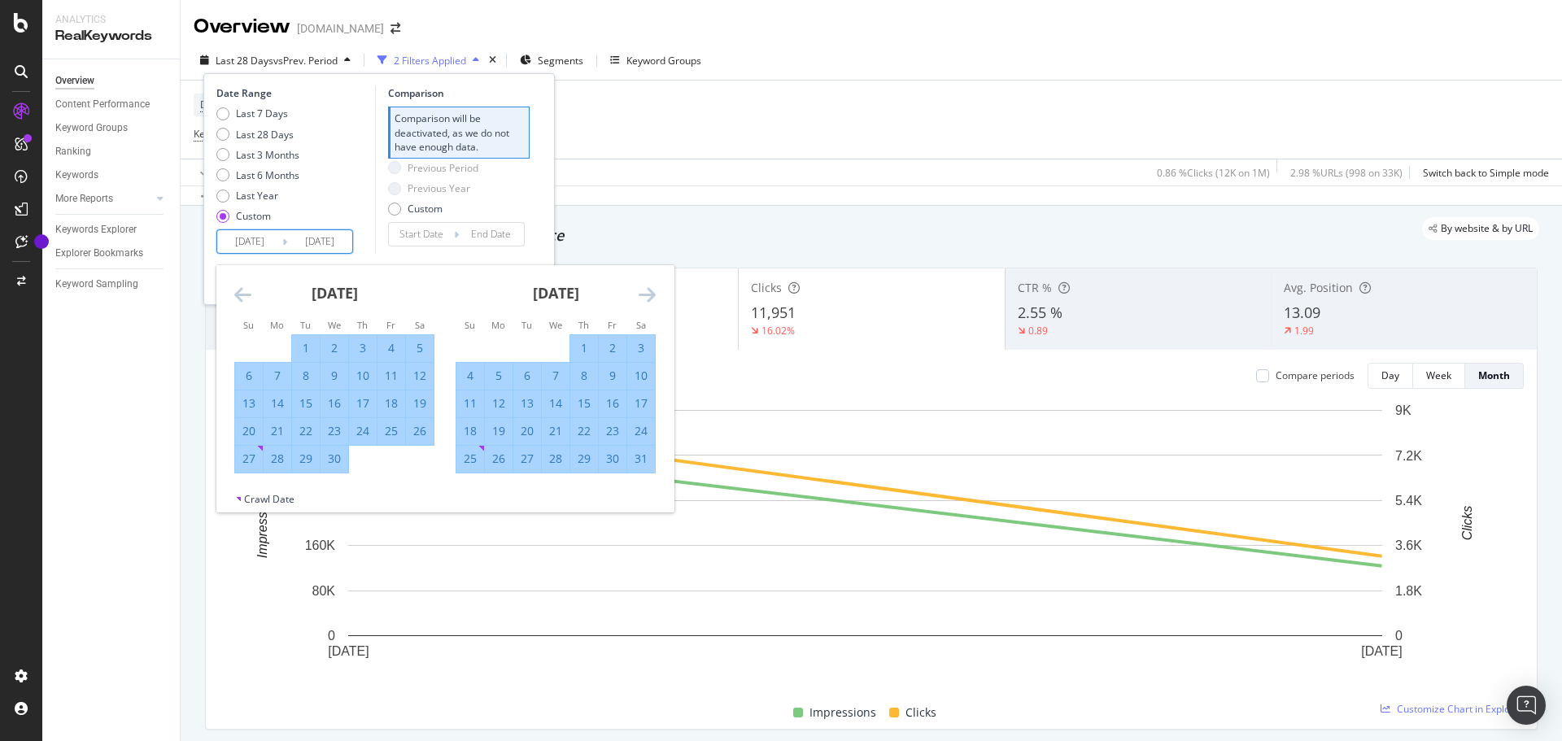
click at [650, 296] on icon "Move forward to switch to the next month." at bounding box center [646, 295] width 17 height 20
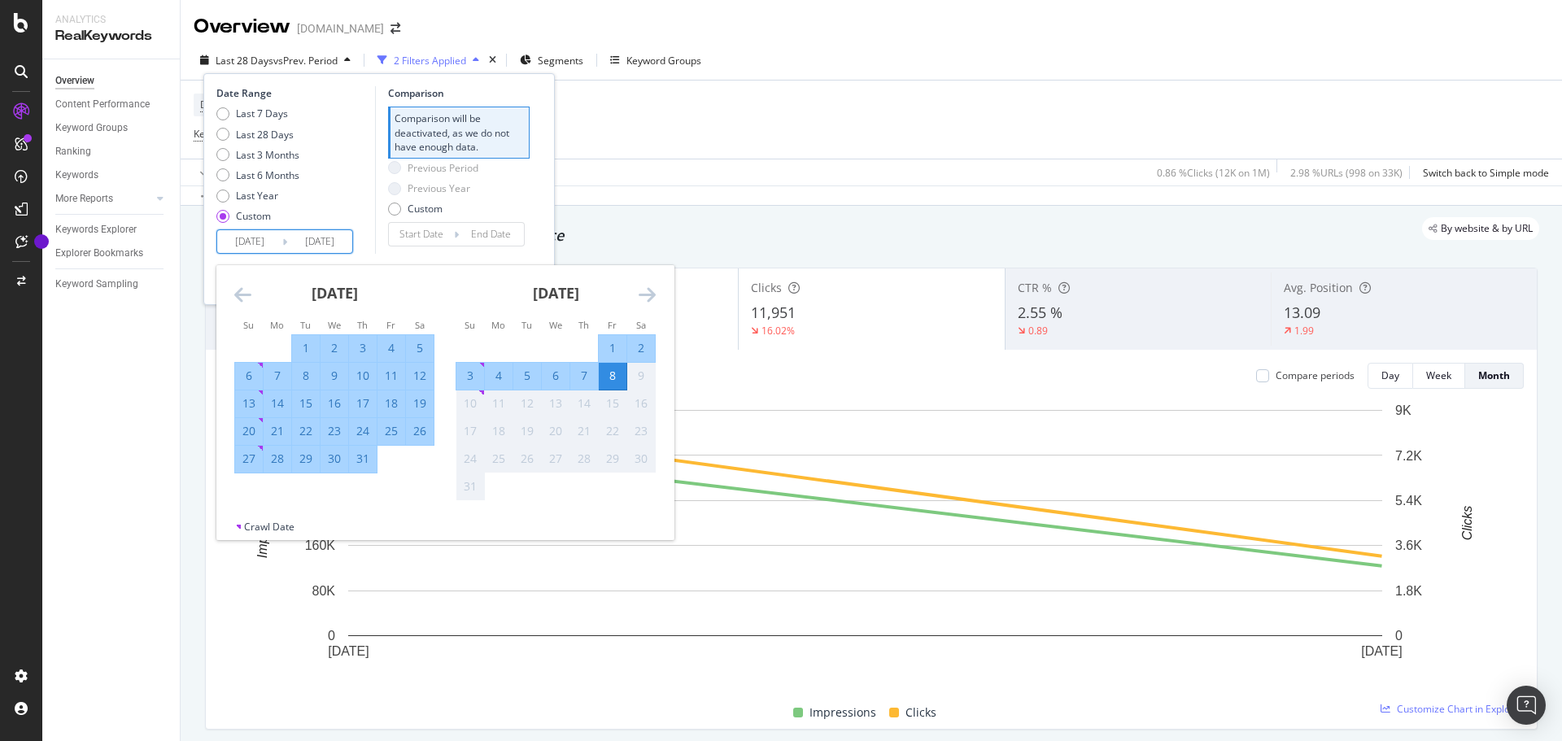
click at [371, 464] on div "31" at bounding box center [363, 459] width 28 height 16
type input "[DATE]"
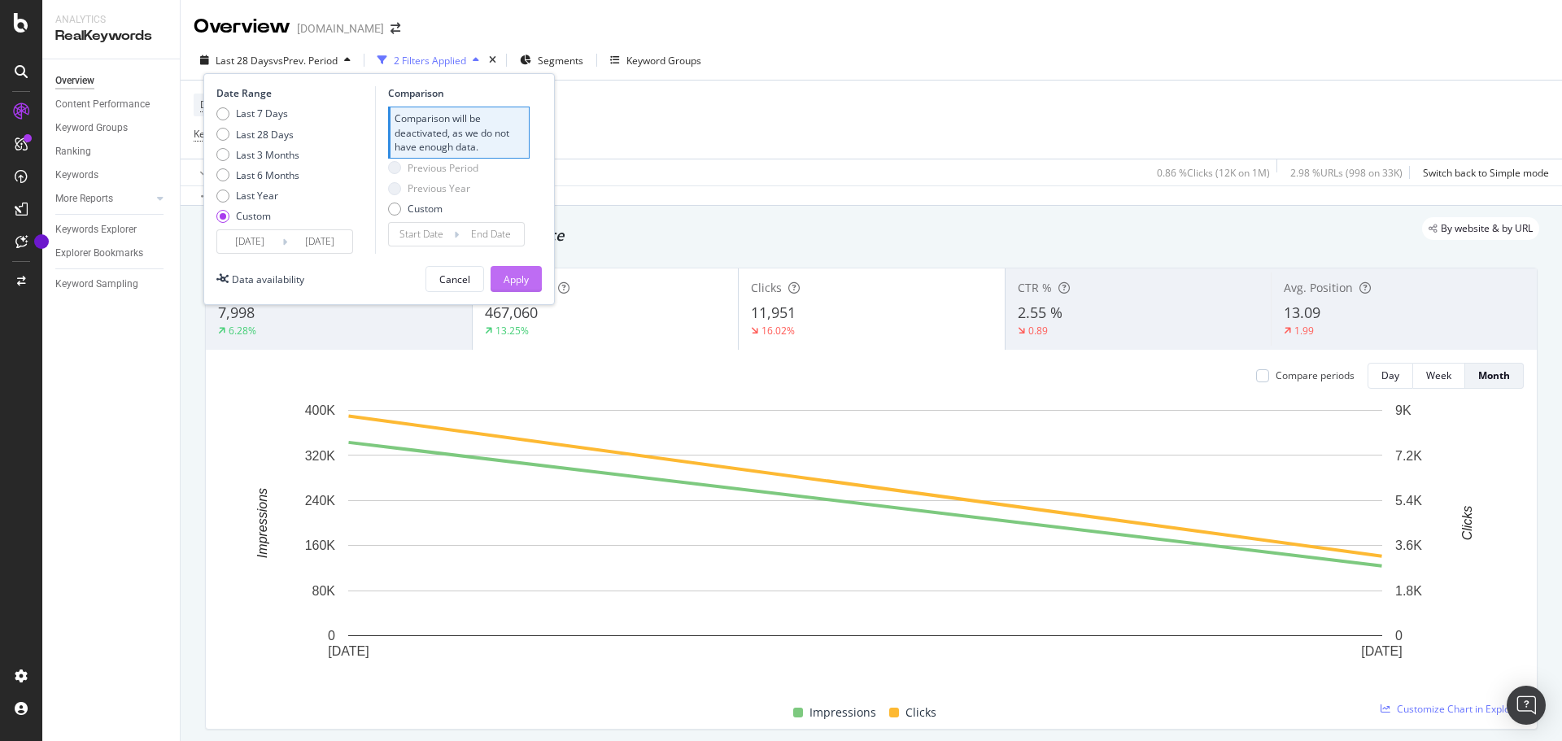
click at [528, 280] on div "Apply" at bounding box center [515, 279] width 25 height 14
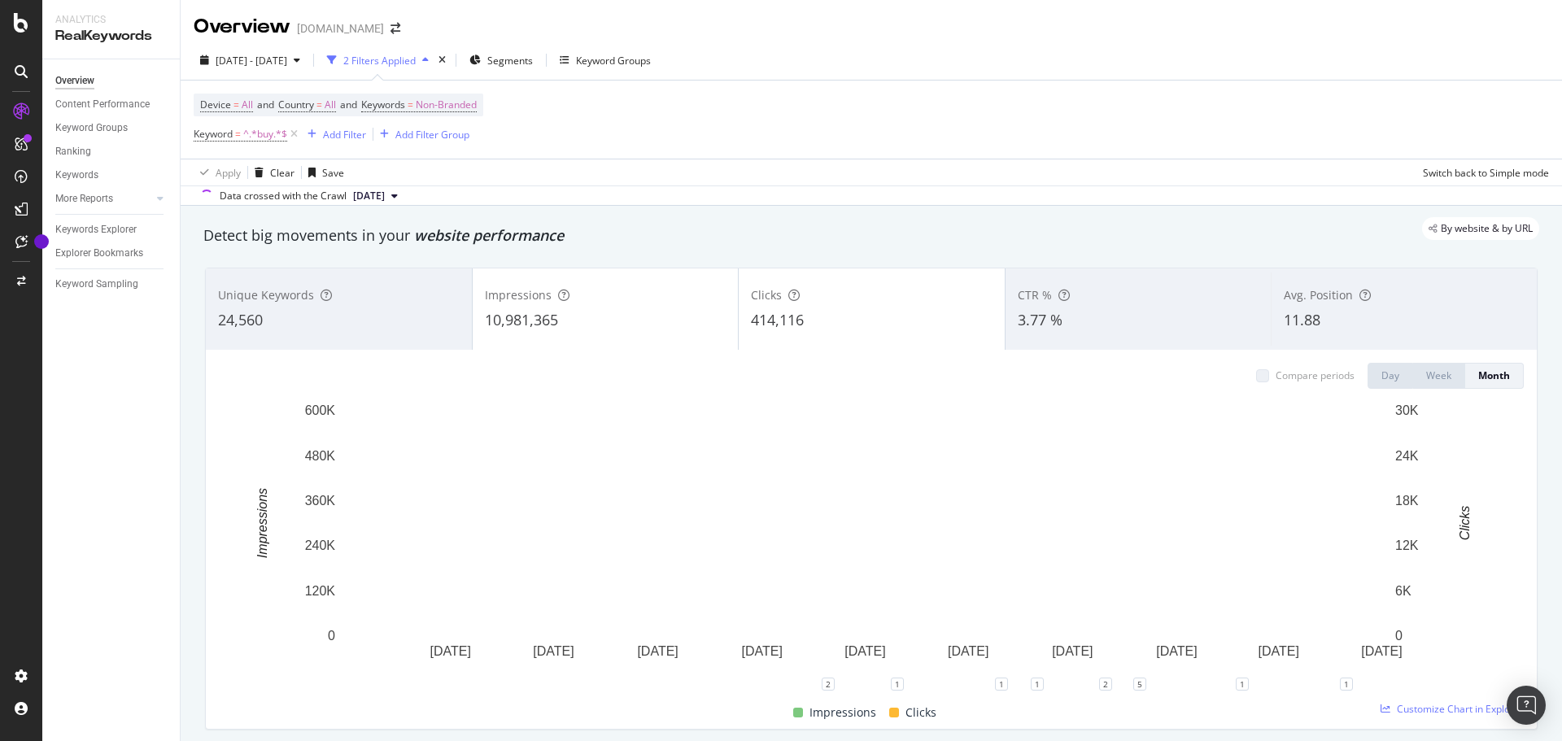
click at [369, 309] on div "Unique Keywords 24,560" at bounding box center [339, 308] width 266 height 73
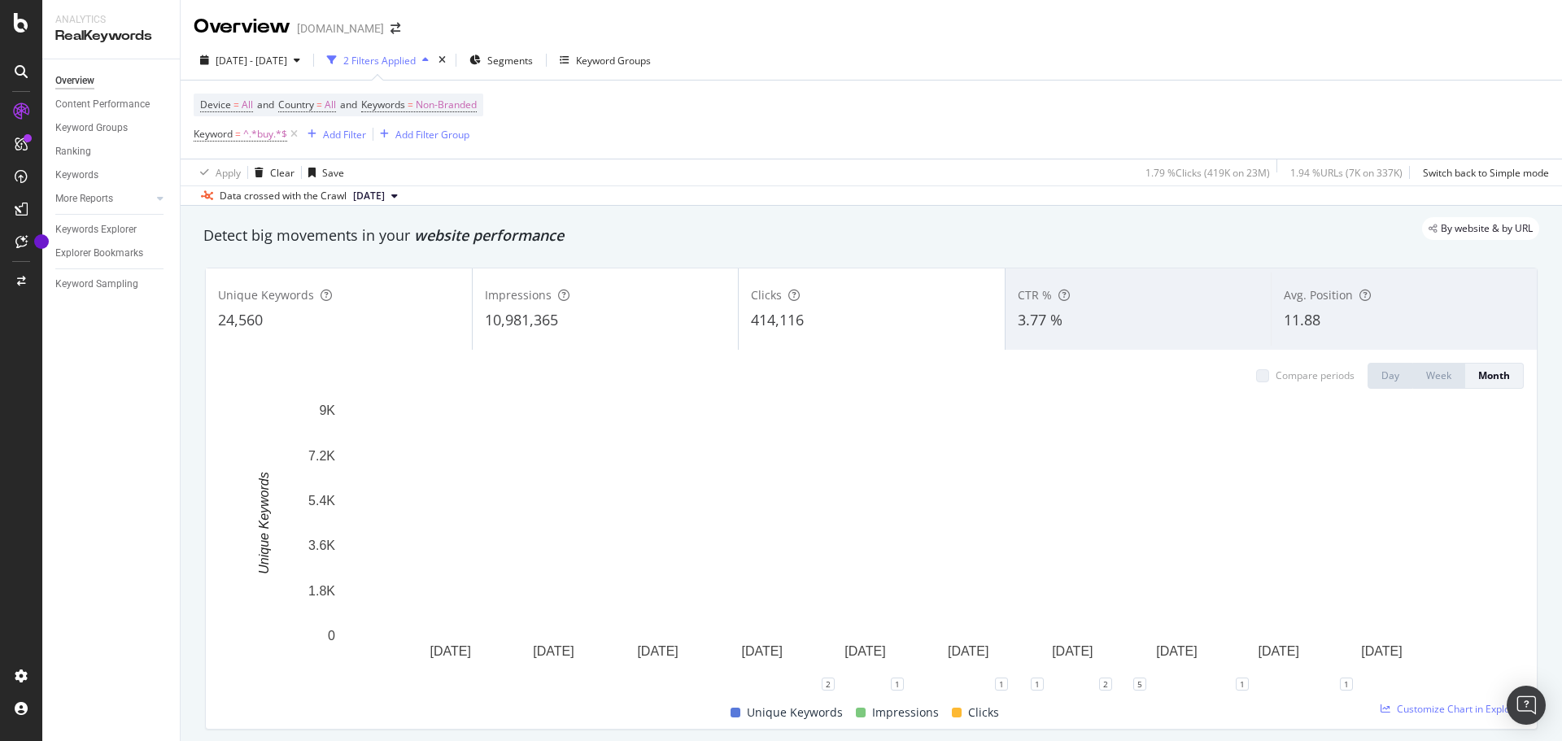
click at [417, 306] on div "Unique Keywords 24,560" at bounding box center [339, 308] width 266 height 73
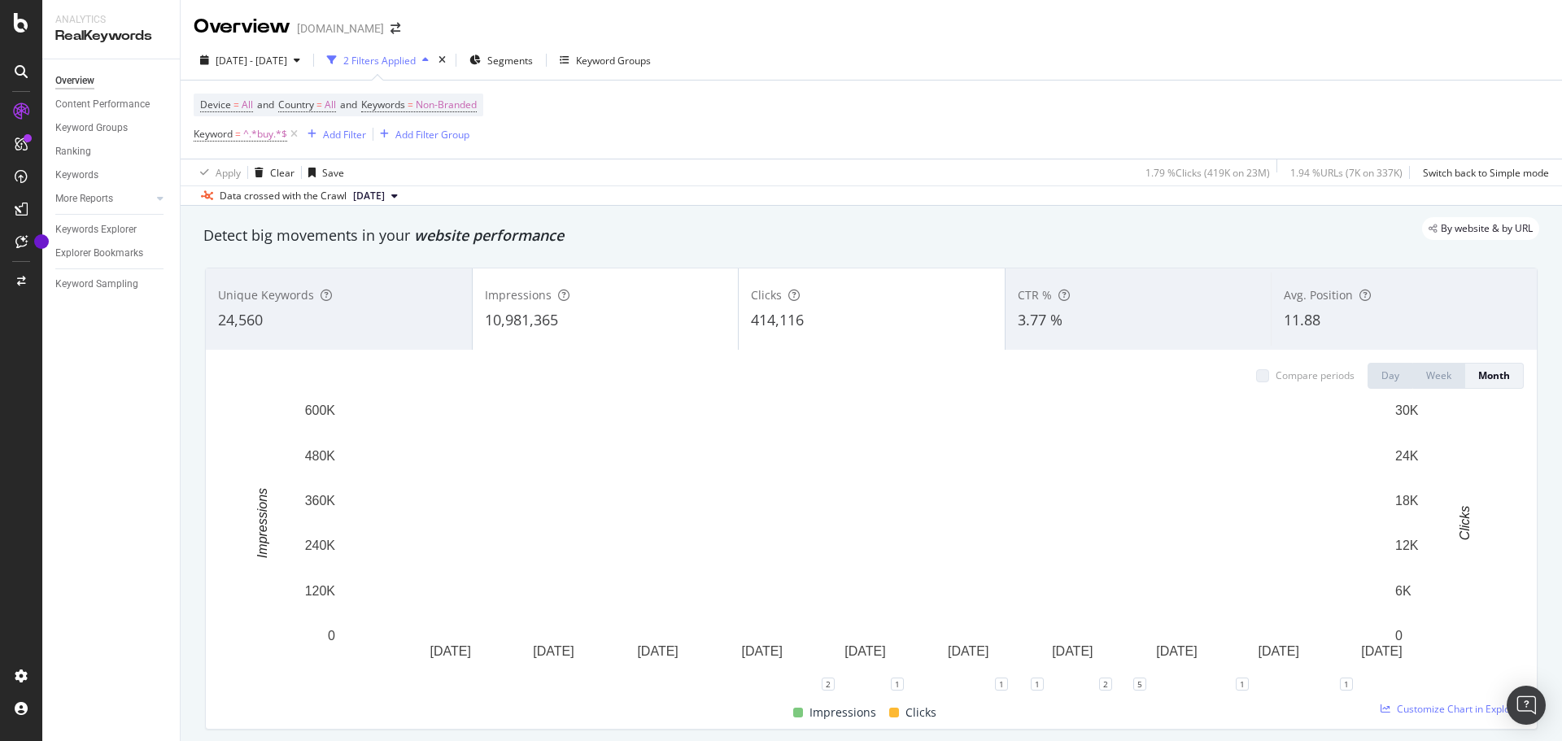
click at [1087, 312] on div "3.77 %" at bounding box center [1139, 320] width 242 height 21
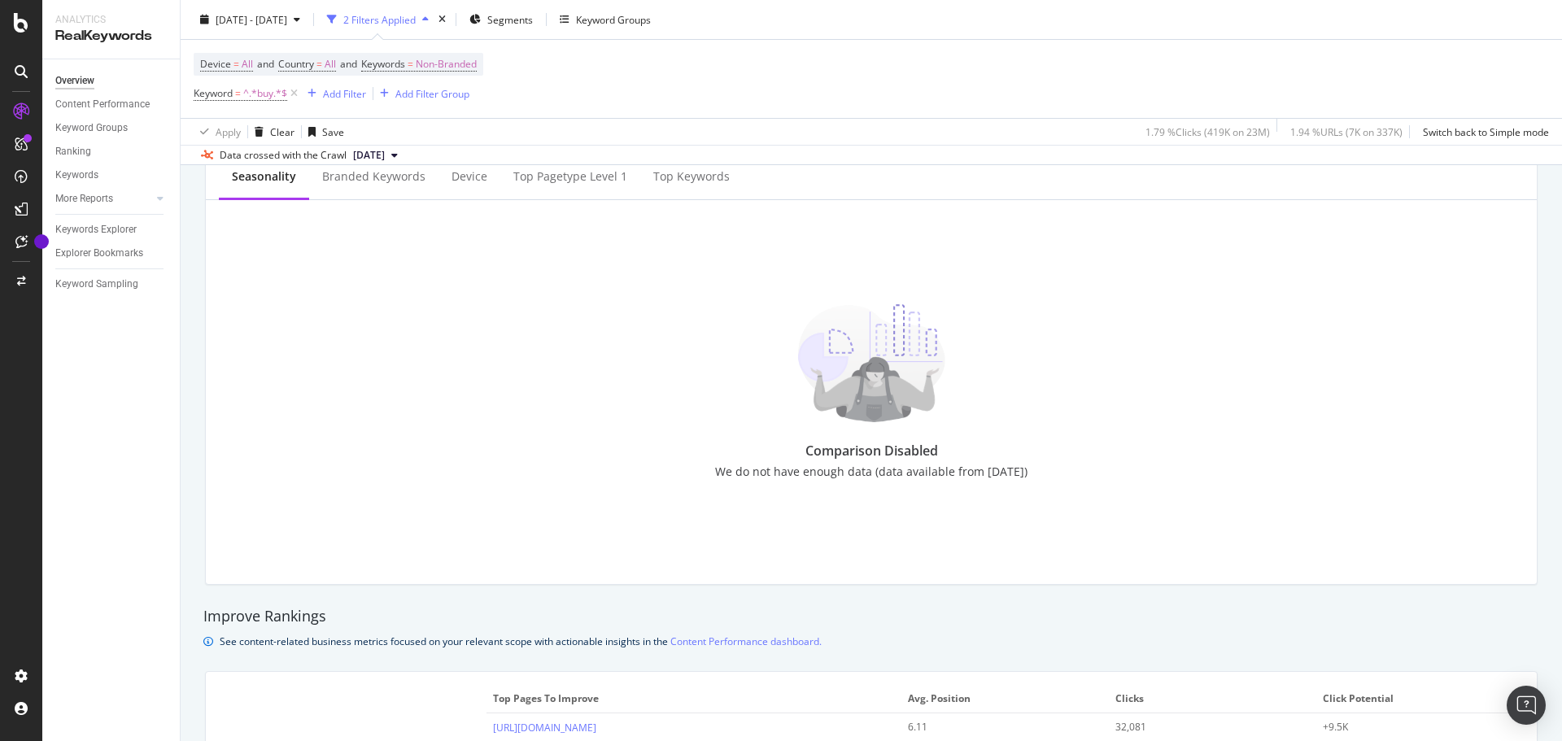
scroll to position [589, 0]
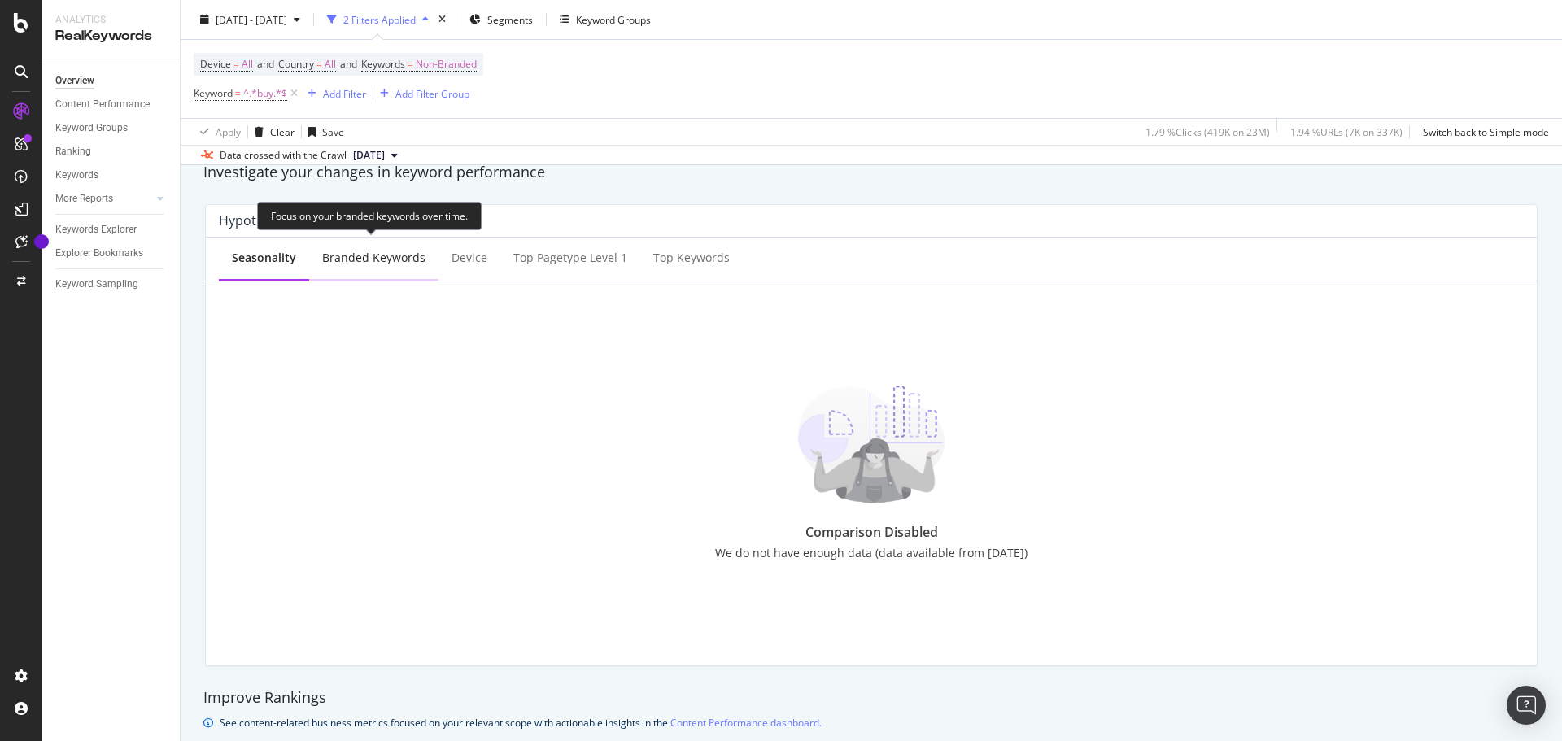
click at [402, 259] on div "Branded Keywords" at bounding box center [373, 258] width 103 height 16
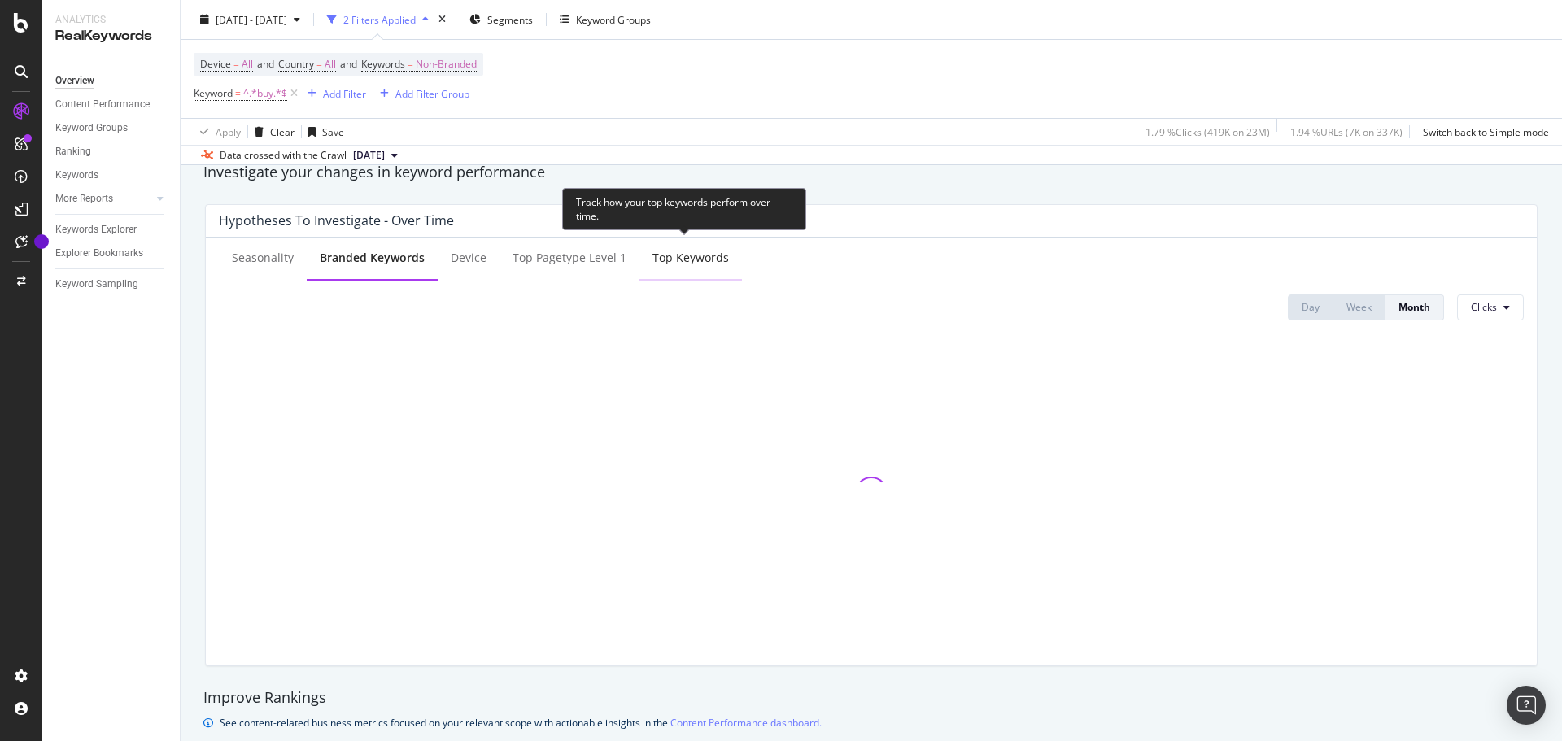
click at [691, 264] on div "Top Keywords" at bounding box center [690, 258] width 76 height 16
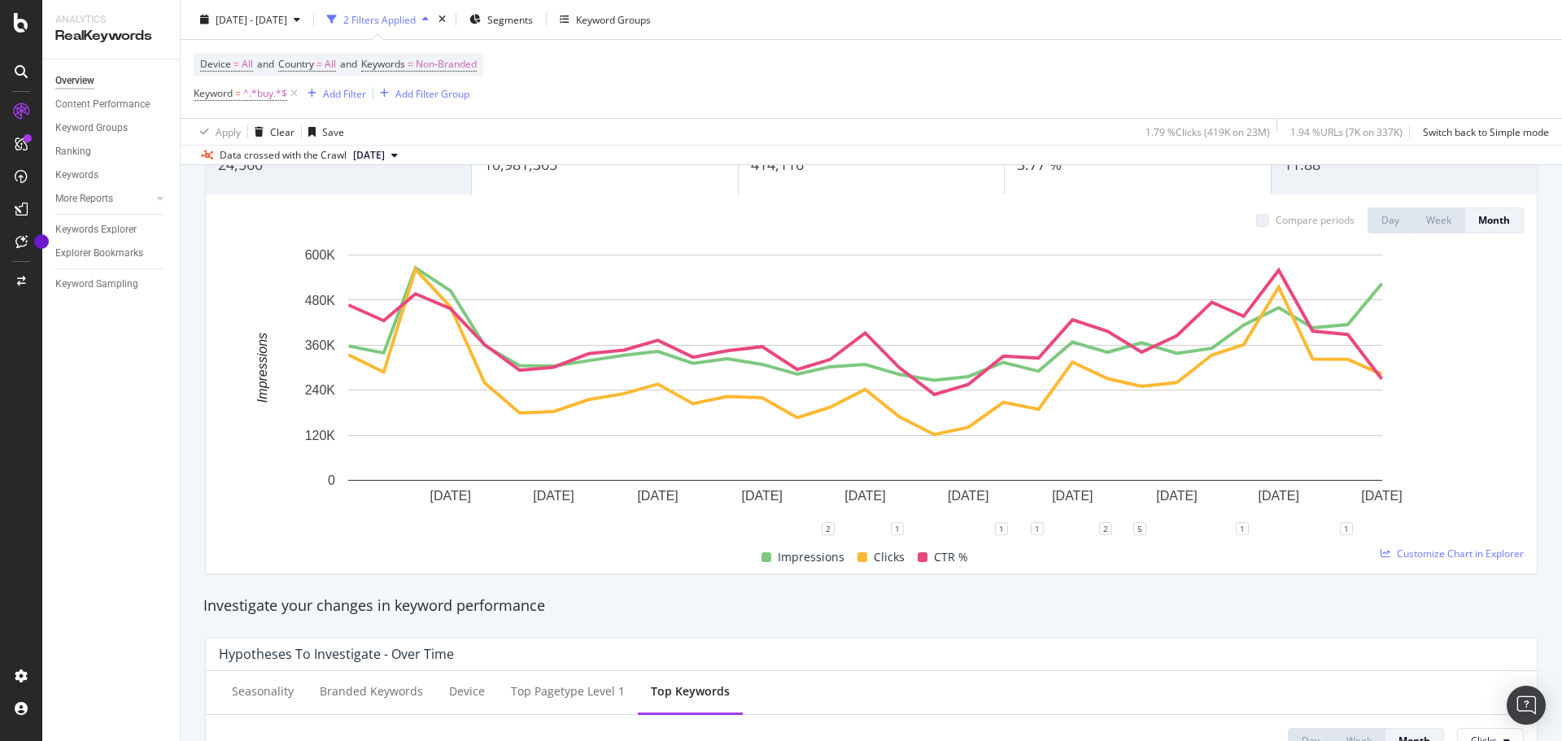
scroll to position [20, 0]
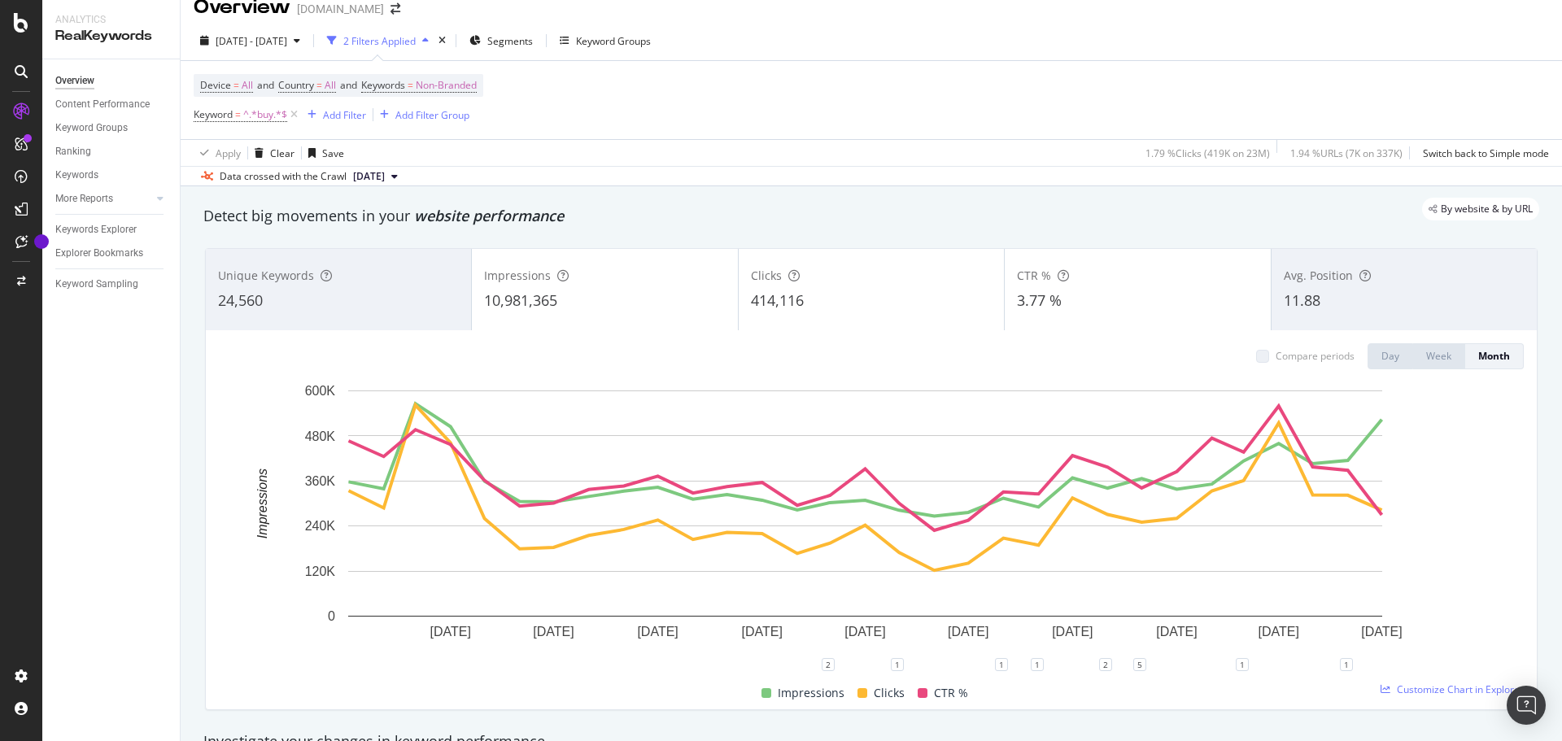
click at [1323, 300] on div "11.88" at bounding box center [1403, 300] width 241 height 21
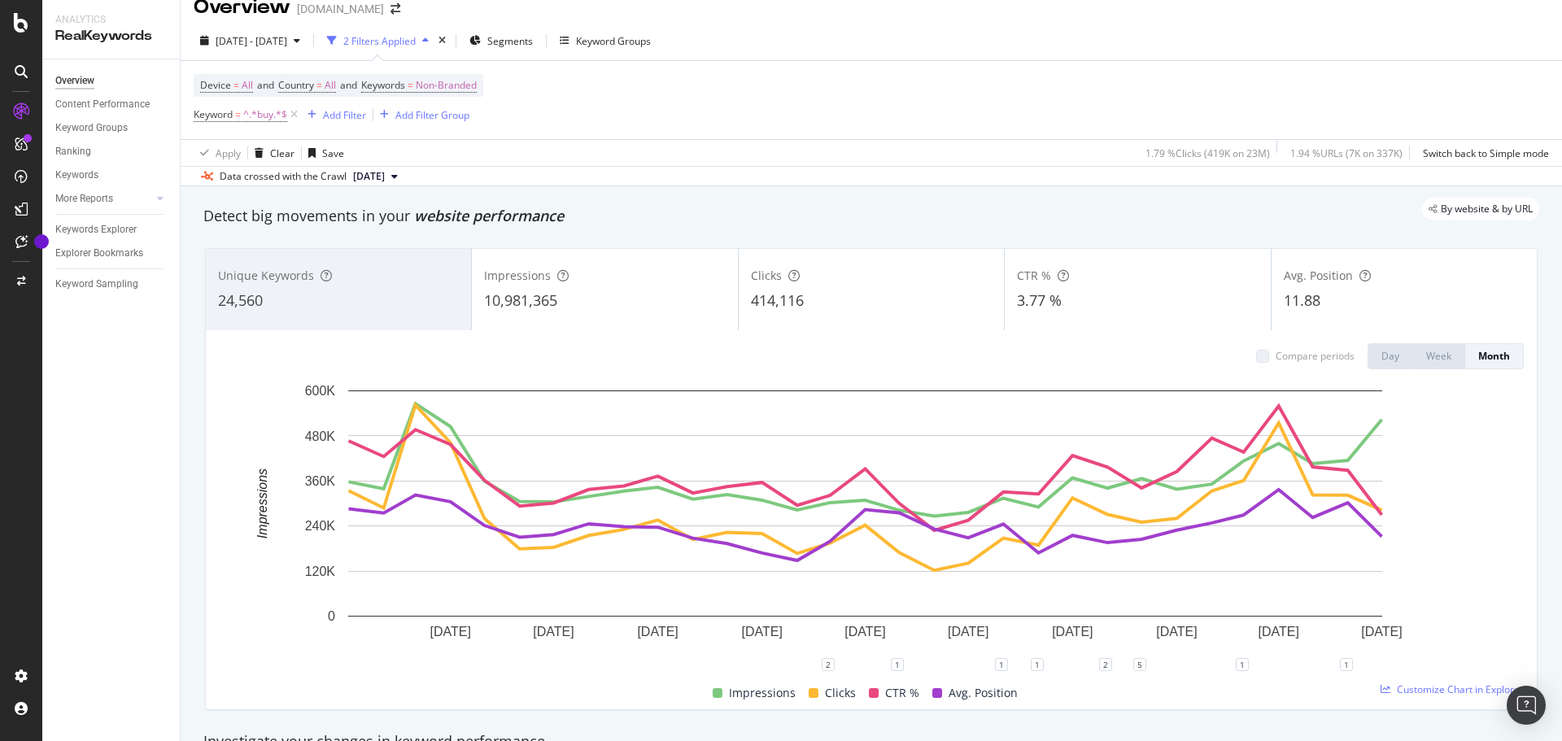
click at [816, 303] on div "414,116" at bounding box center [871, 300] width 241 height 21
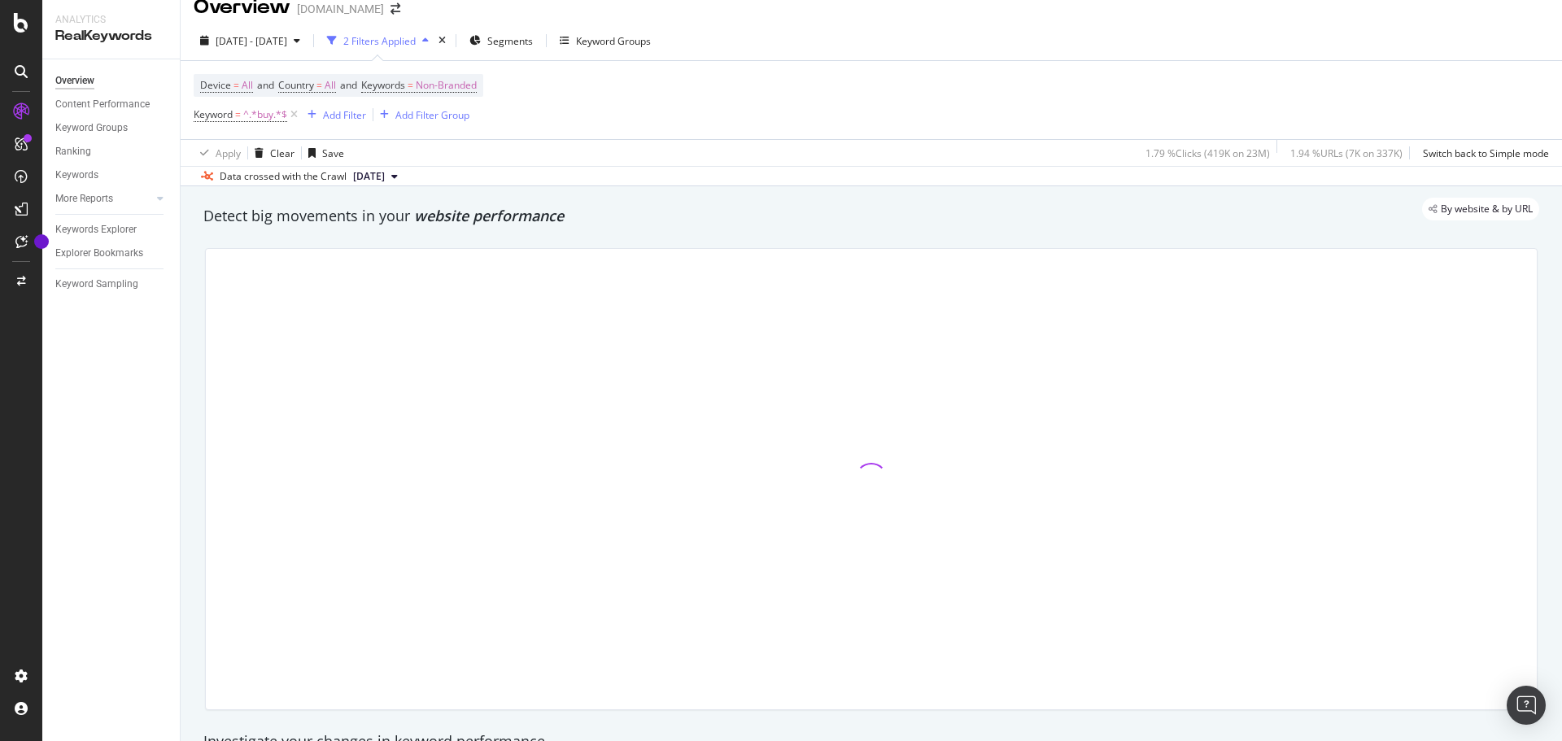
click at [525, 295] on div at bounding box center [871, 479] width 1331 height 460
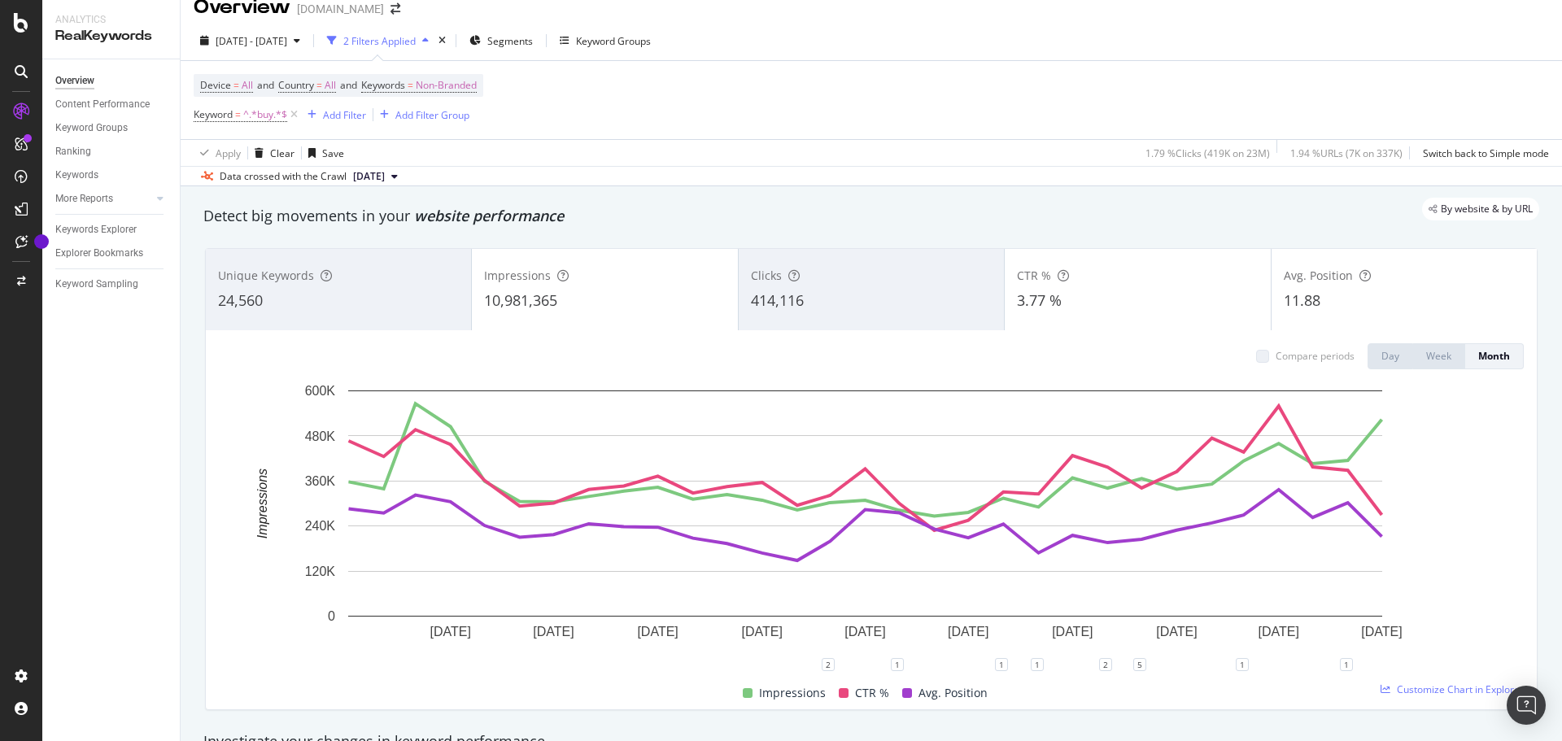
click at [521, 295] on span "10,981,365" at bounding box center [520, 300] width 73 height 20
